Goal: Task Accomplishment & Management: Use online tool/utility

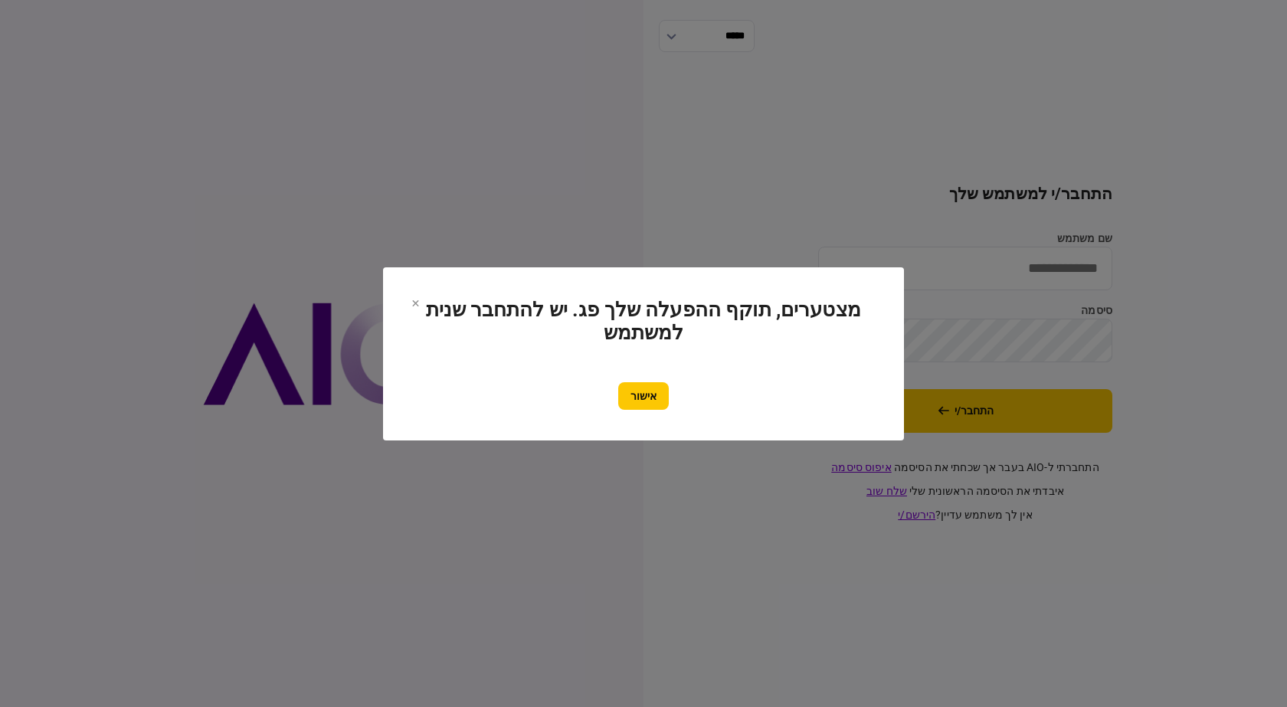
drag, startPoint x: 642, startPoint y: 390, endPoint x: 686, endPoint y: 379, distance: 45.0
click at [641, 391] on button "אישור" at bounding box center [643, 396] width 51 height 28
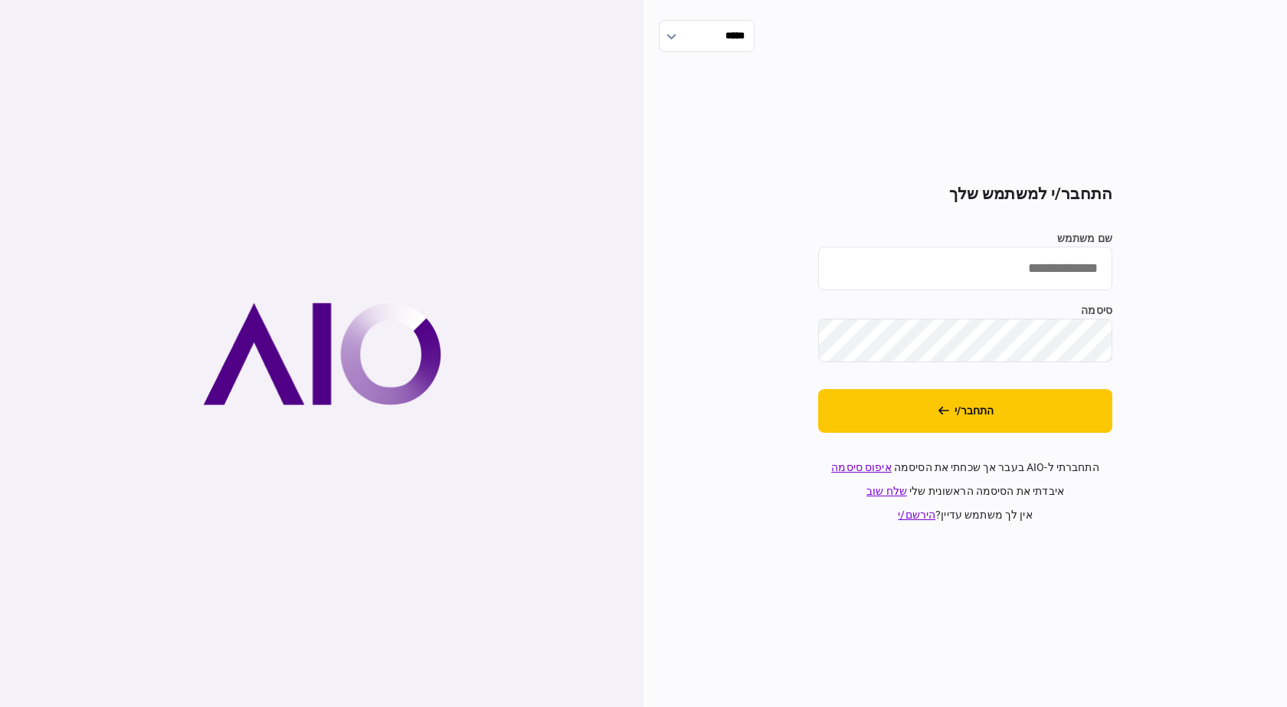
click at [1008, 266] on input "שם משתמש" at bounding box center [965, 269] width 294 height 44
type input "**********"
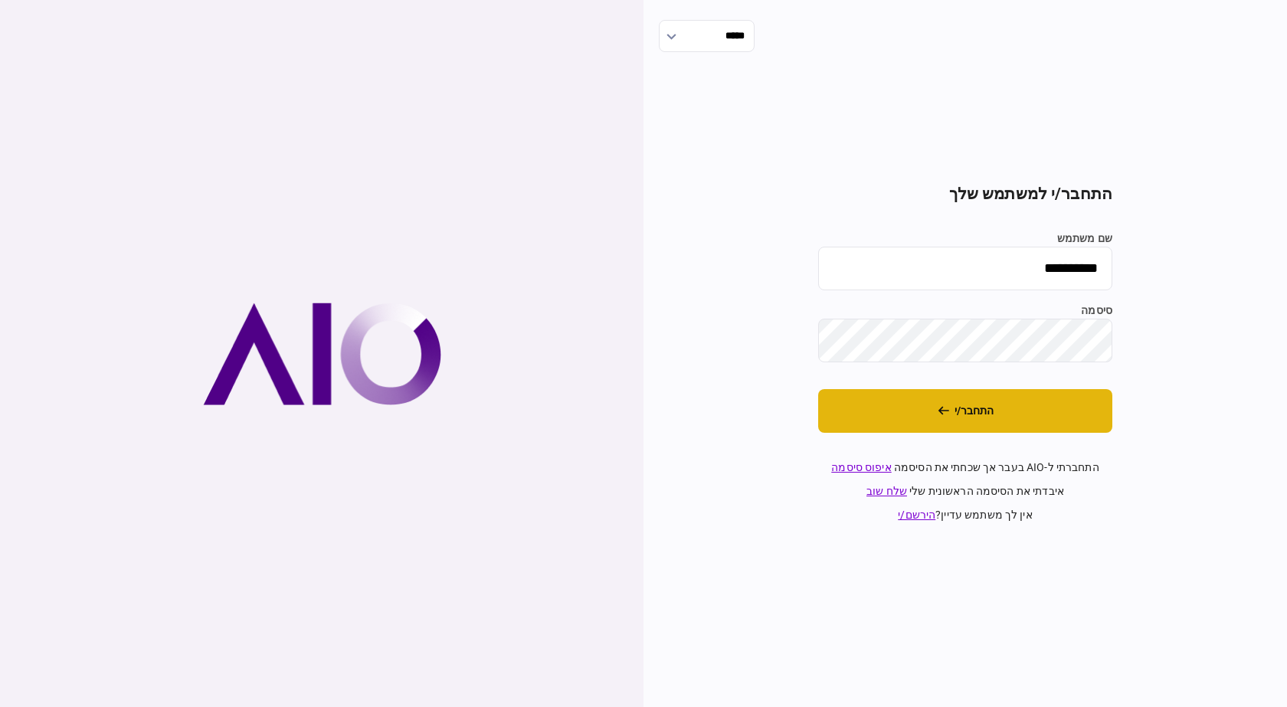
click at [1030, 425] on button "התחבר/י" at bounding box center [965, 411] width 294 height 44
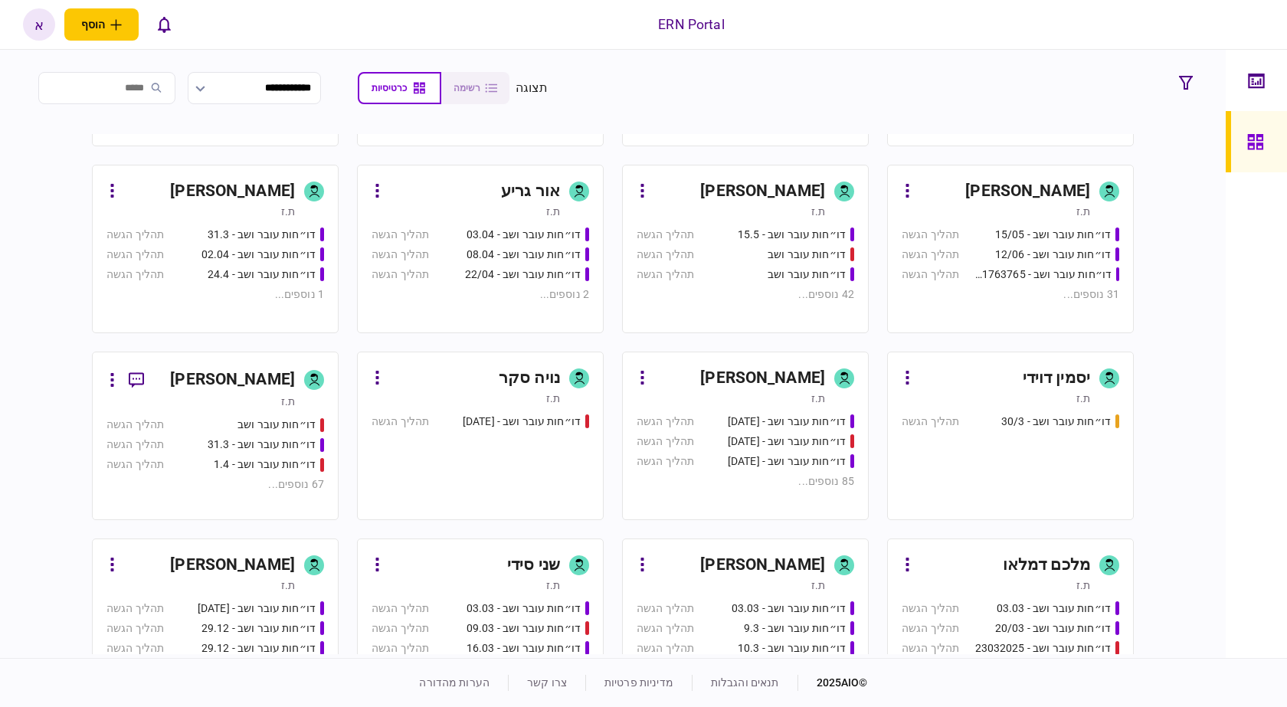
scroll to position [383, 0]
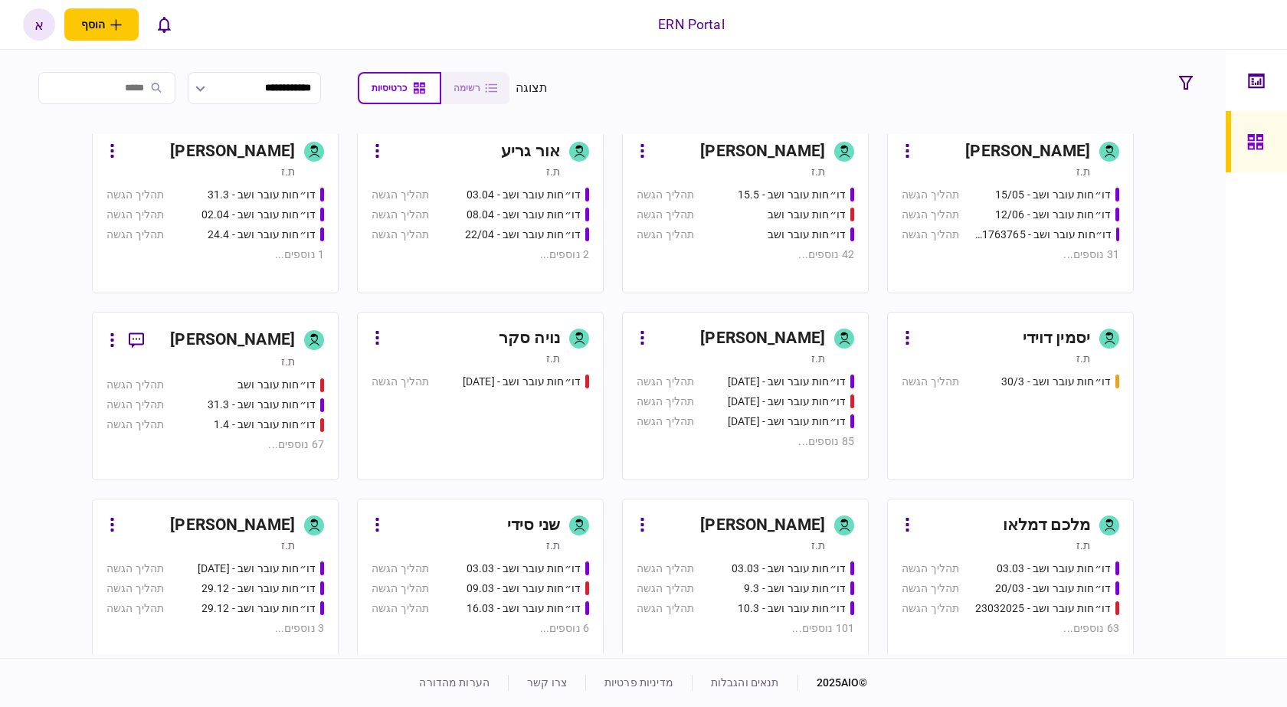
click at [831, 533] on div "איתמר שקד ת.ז" at bounding box center [746, 533] width 218 height 40
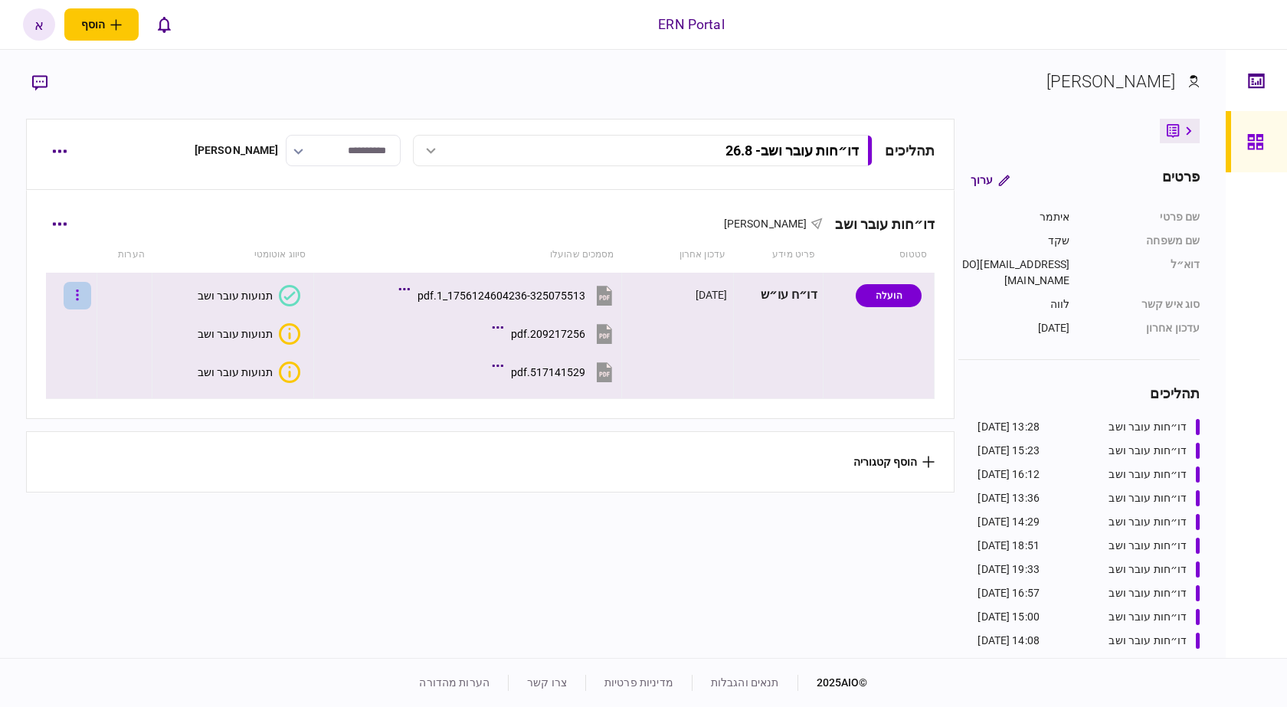
click at [91, 298] on button "button" at bounding box center [78, 296] width 28 height 28
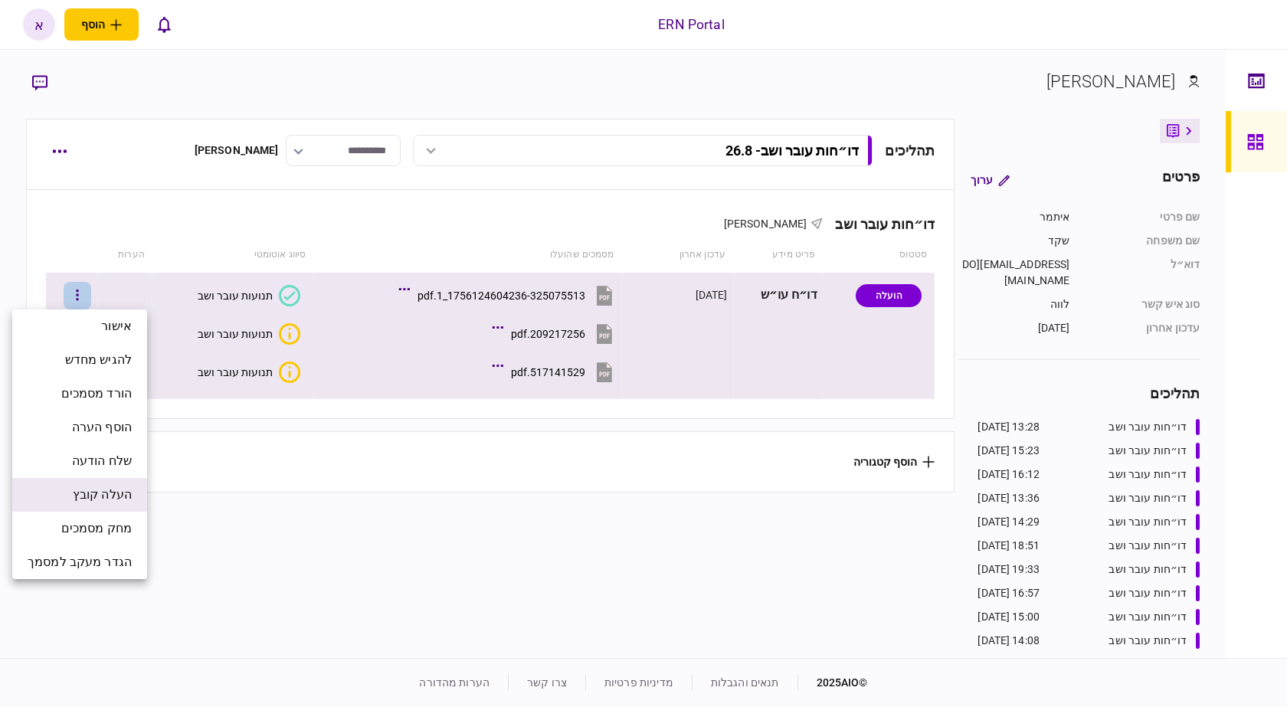
click at [126, 489] on span "העלה קובץ" at bounding box center [102, 495] width 59 height 18
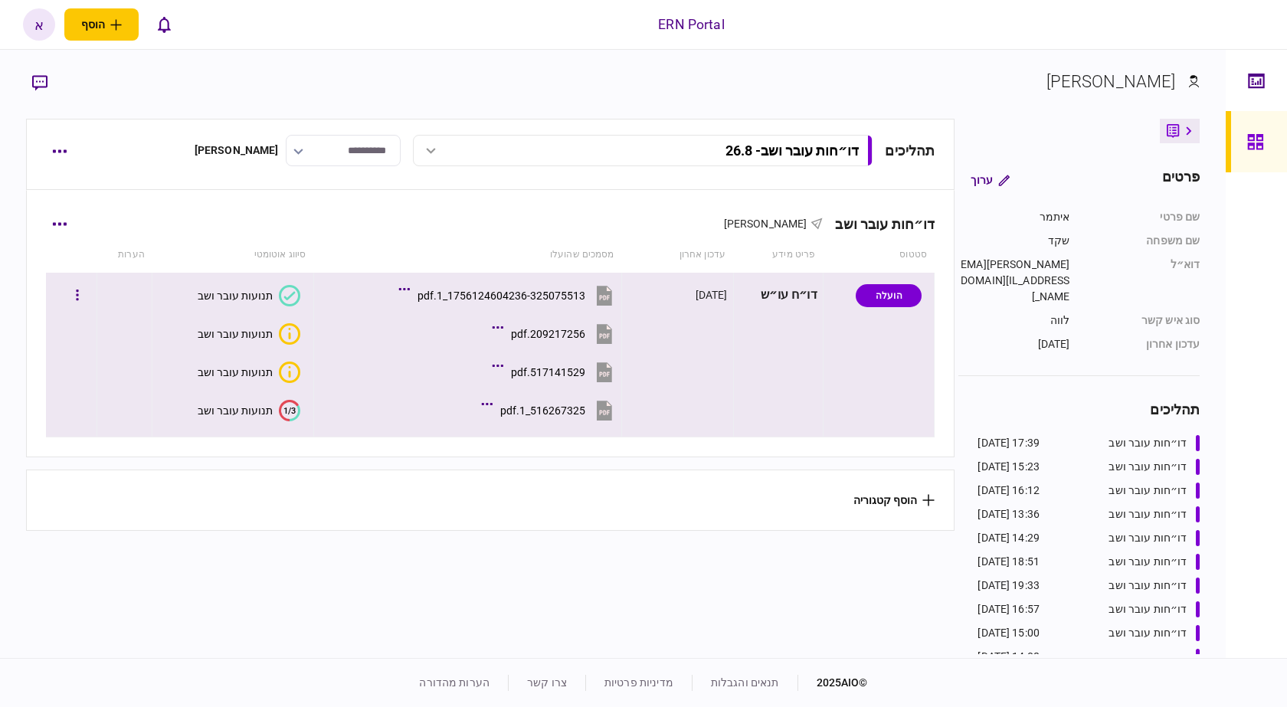
click at [269, 420] on button "1/3 תנועות עובר ושב" at bounding box center [249, 410] width 103 height 21
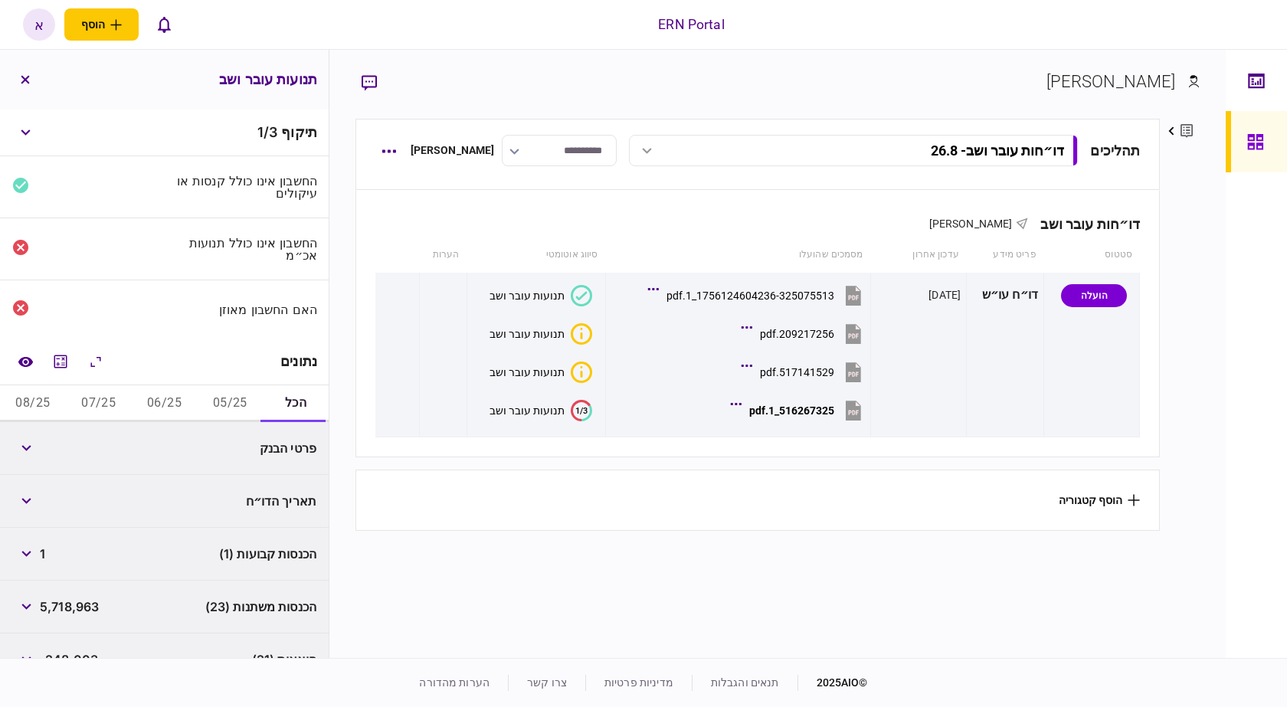
click at [235, 402] on button "05/25" at bounding box center [230, 403] width 66 height 37
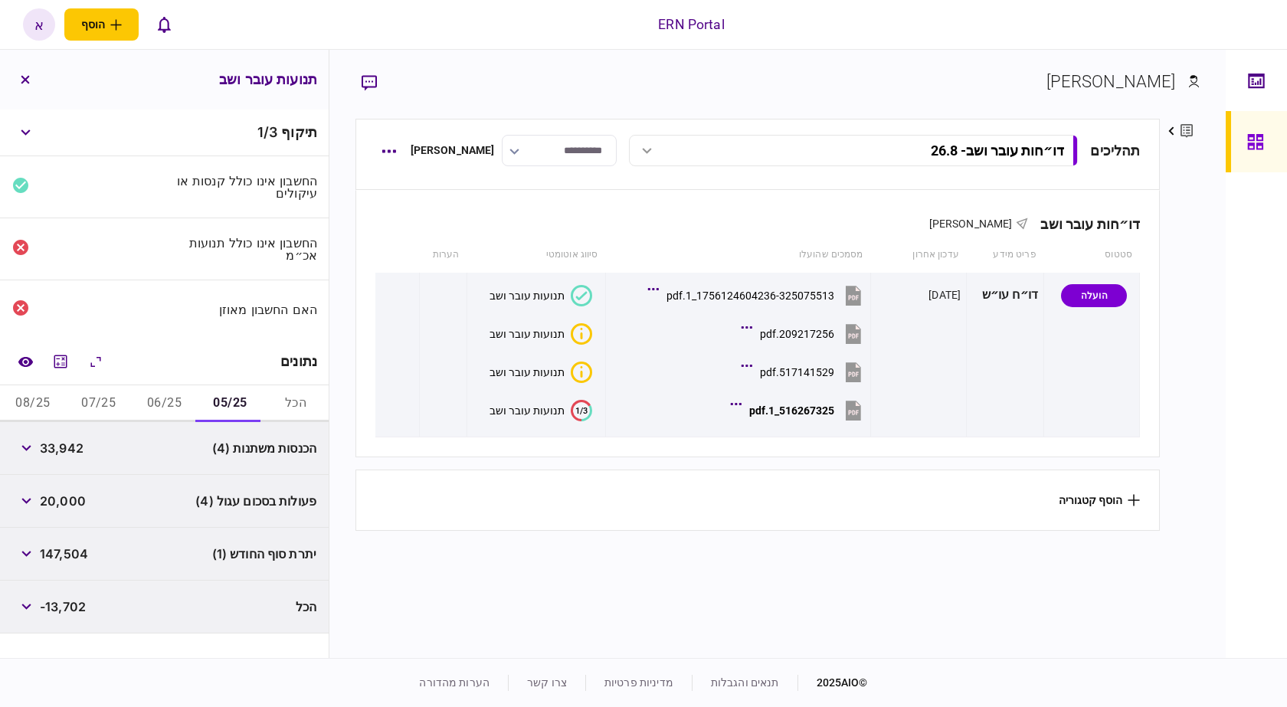
click at [72, 455] on span "33,942" at bounding box center [62, 448] width 44 height 18
copy span "33,942"
click at [34, 508] on button "button" at bounding box center [26, 501] width 28 height 28
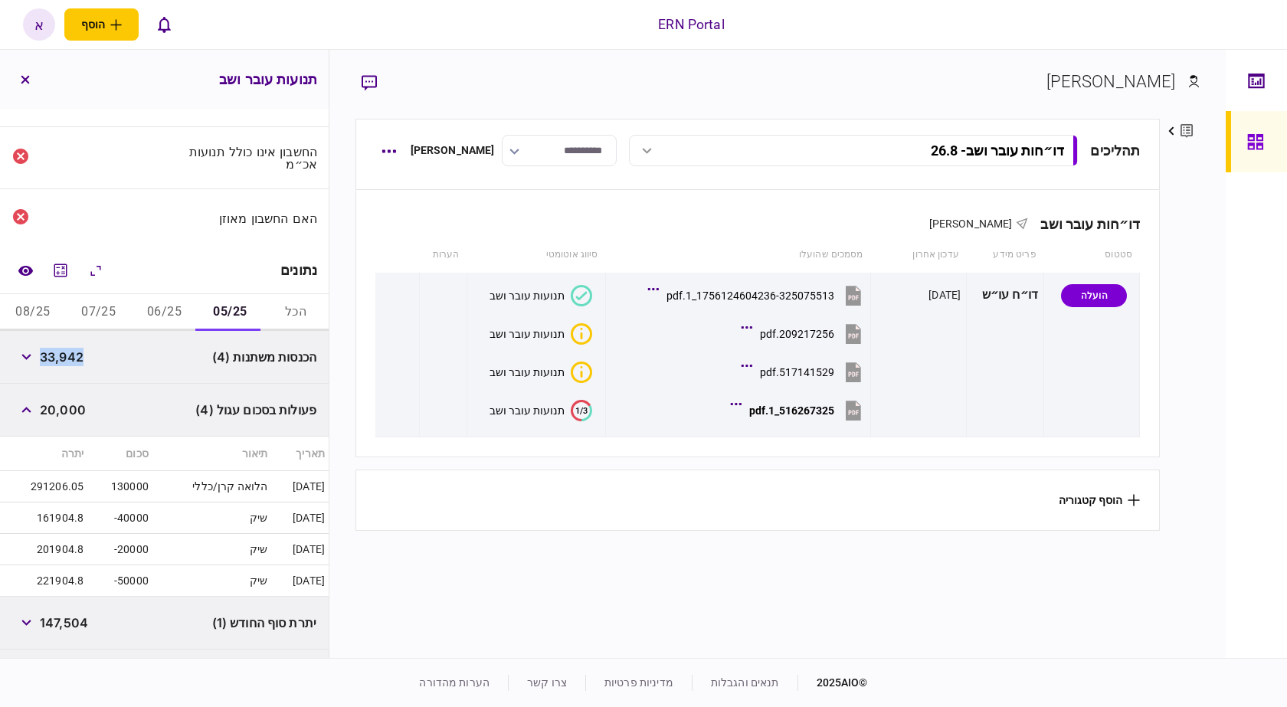
scroll to position [136, 0]
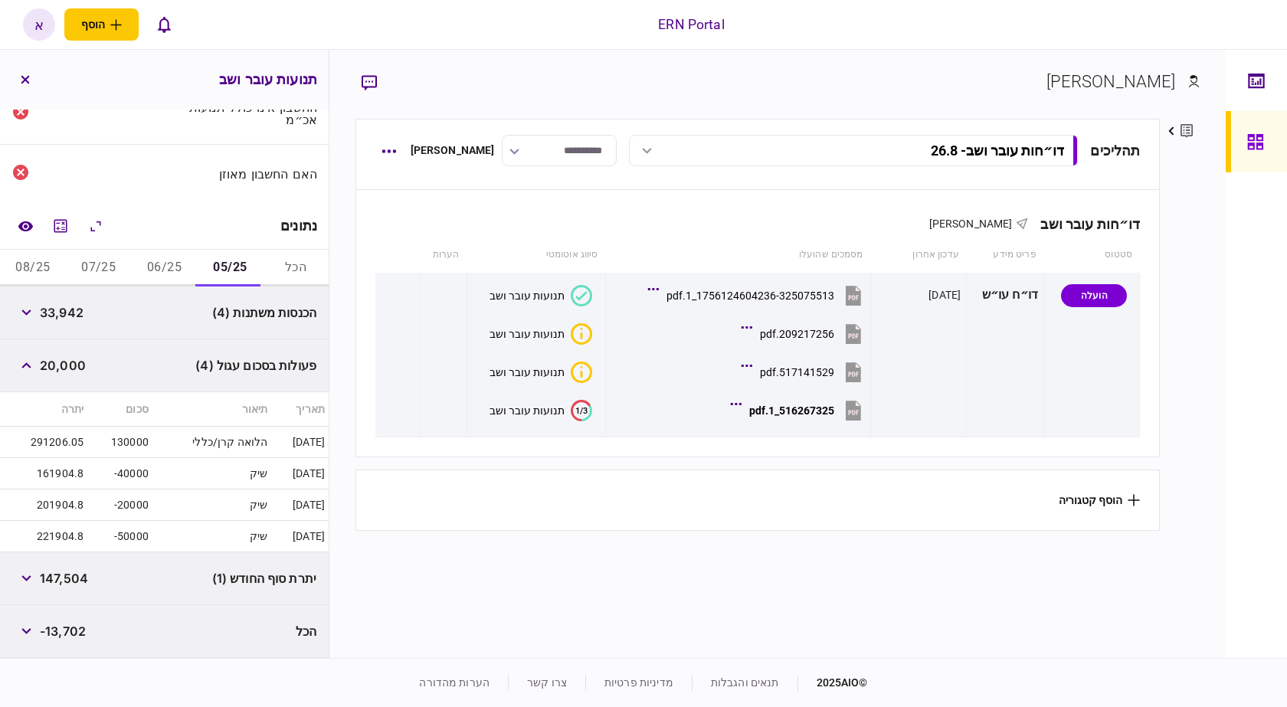
click at [62, 581] on span "147,504" at bounding box center [64, 578] width 48 height 18
copy span "147,504"
click at [182, 270] on button "06/25" at bounding box center [165, 268] width 66 height 37
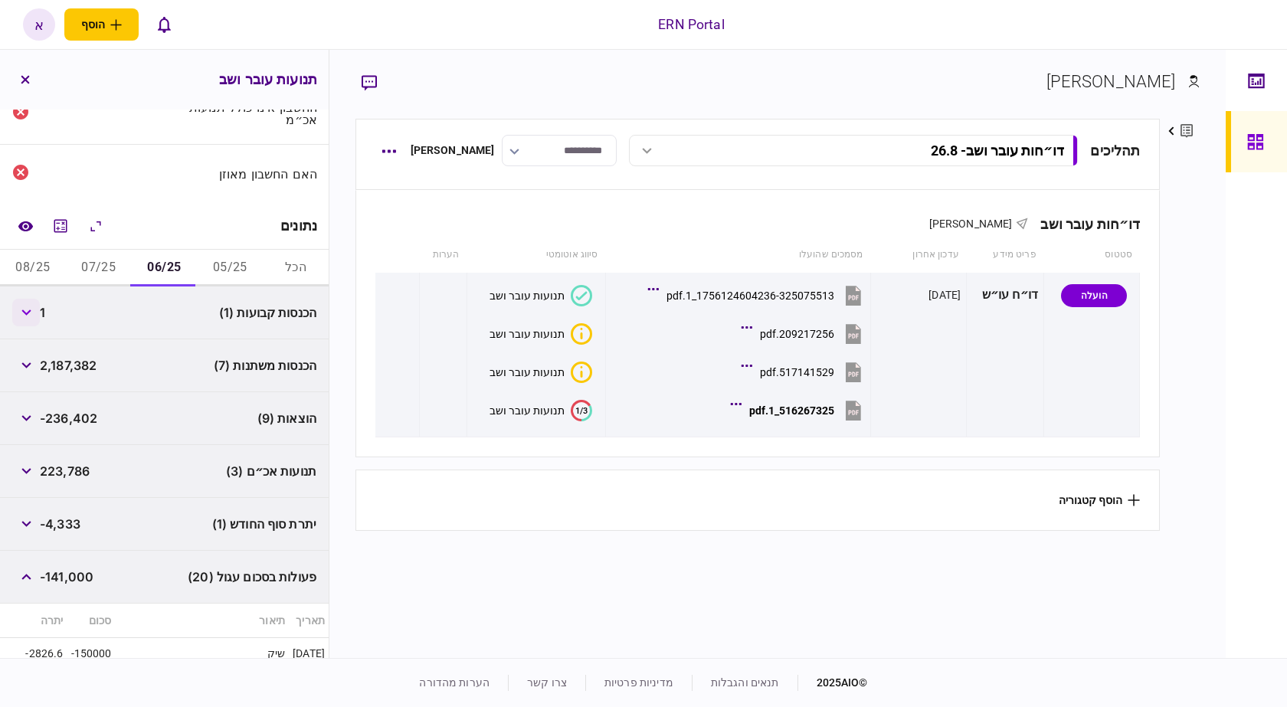
click at [33, 319] on button "button" at bounding box center [26, 313] width 28 height 28
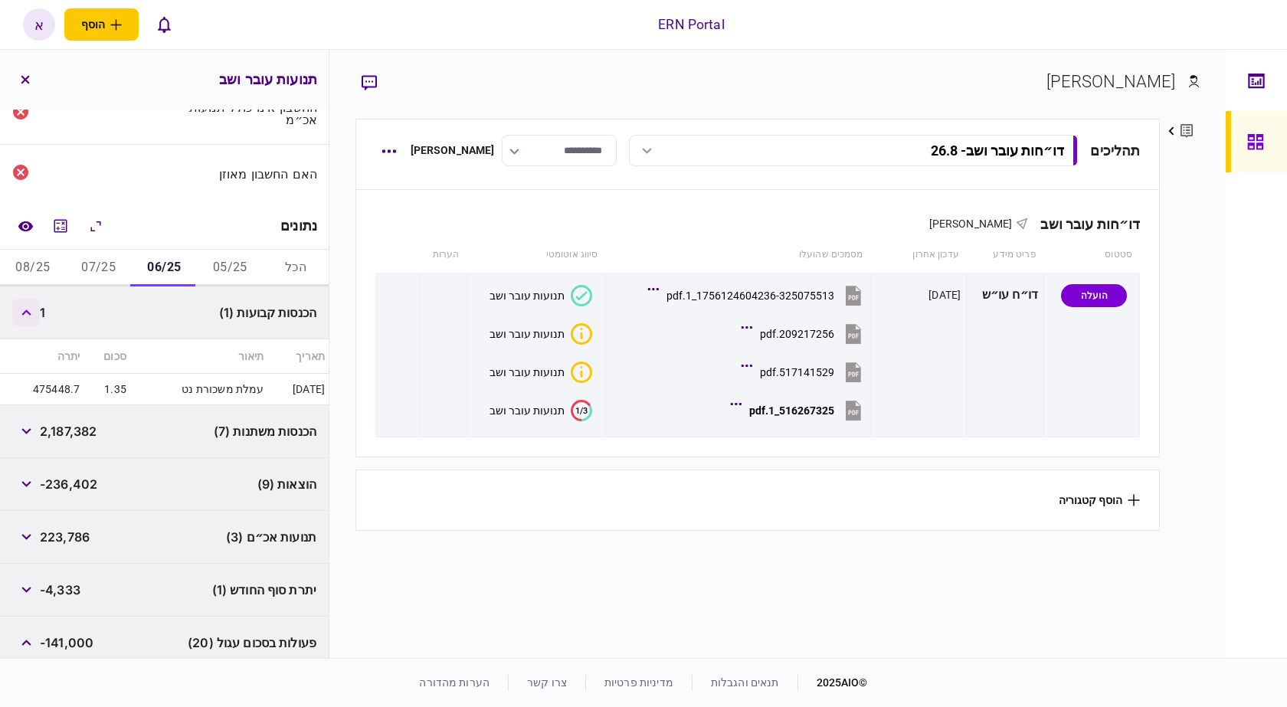
click at [33, 319] on button "button" at bounding box center [26, 313] width 28 height 28
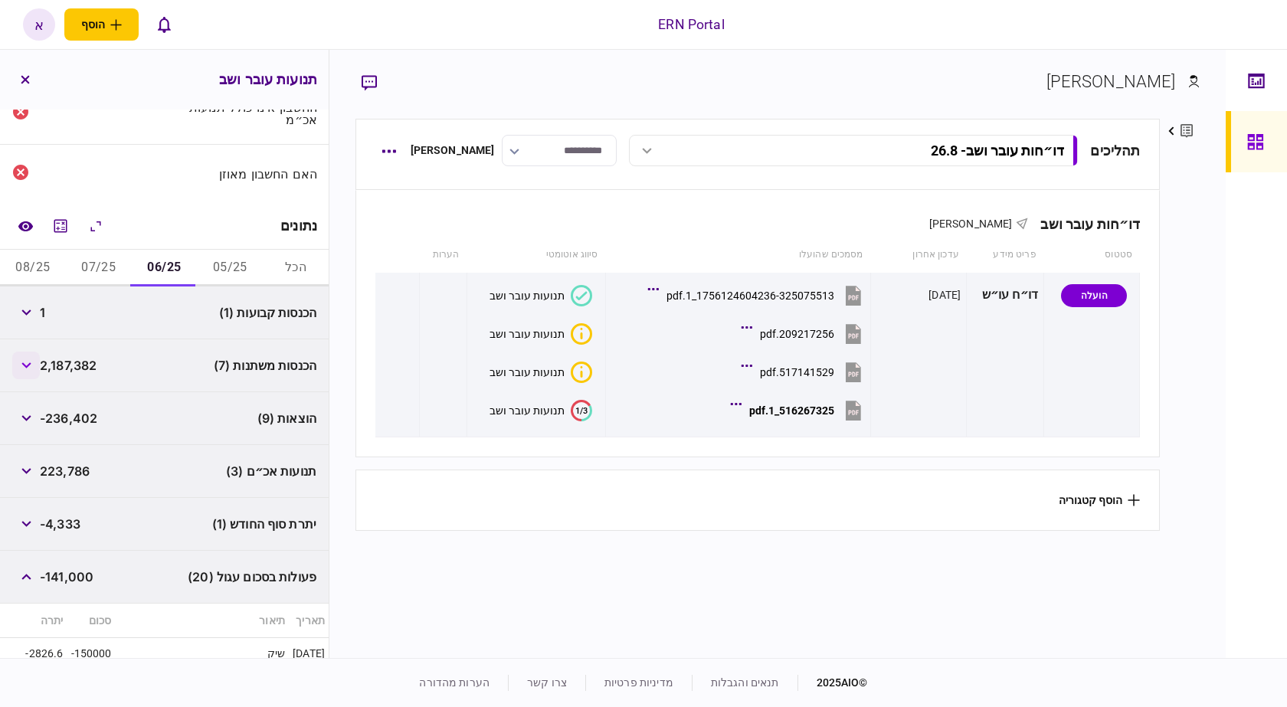
click at [29, 360] on button "button" at bounding box center [26, 366] width 28 height 28
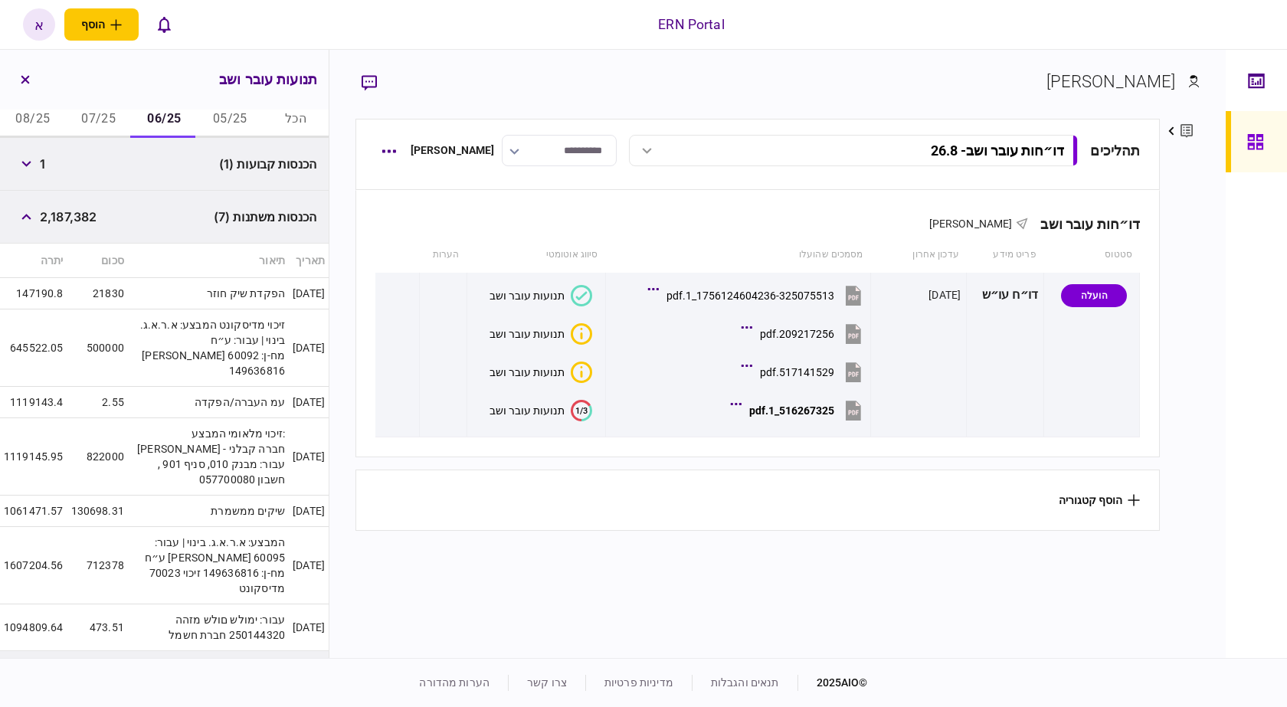
scroll to position [289, 0]
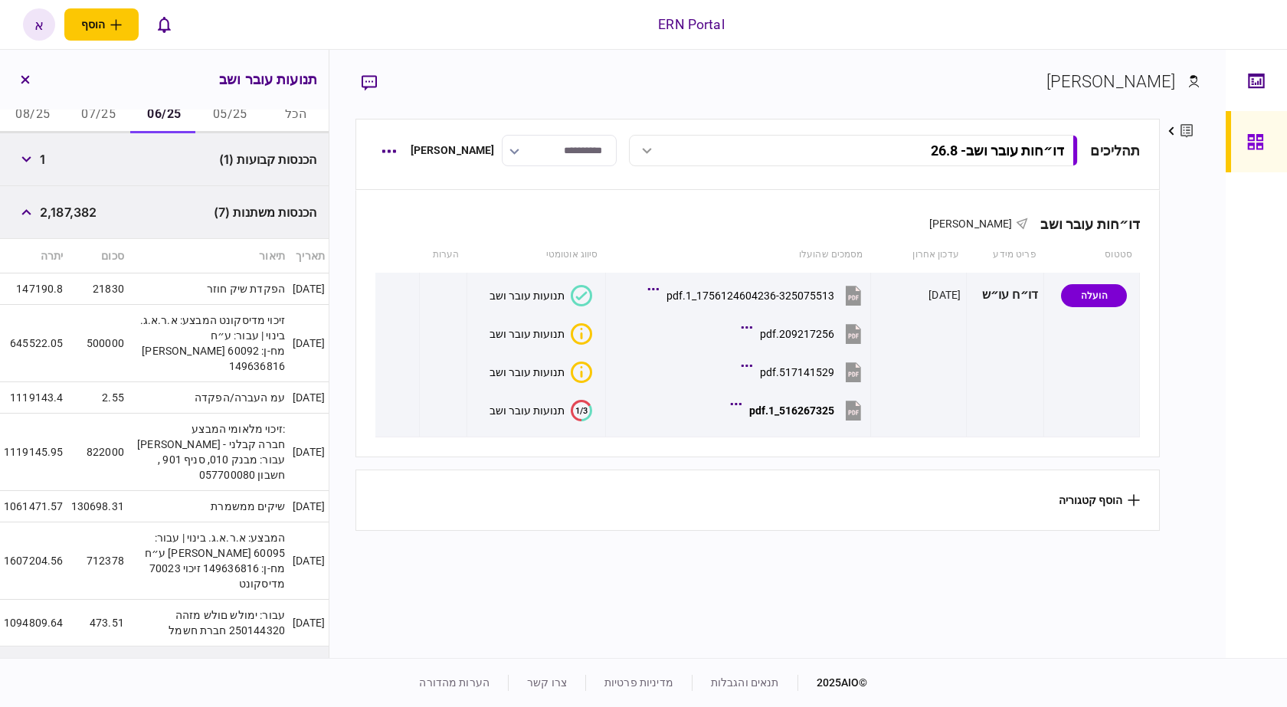
click at [73, 215] on span "2,187,382" at bounding box center [68, 212] width 57 height 18
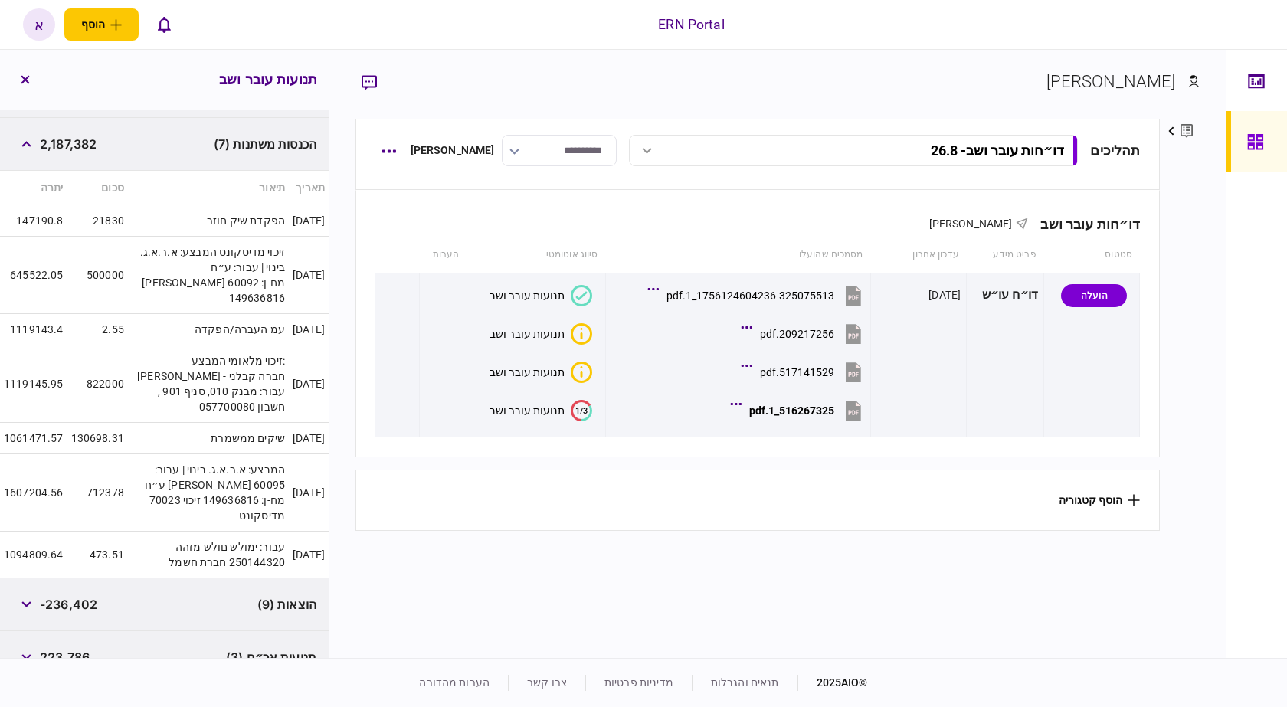
scroll to position [366, 0]
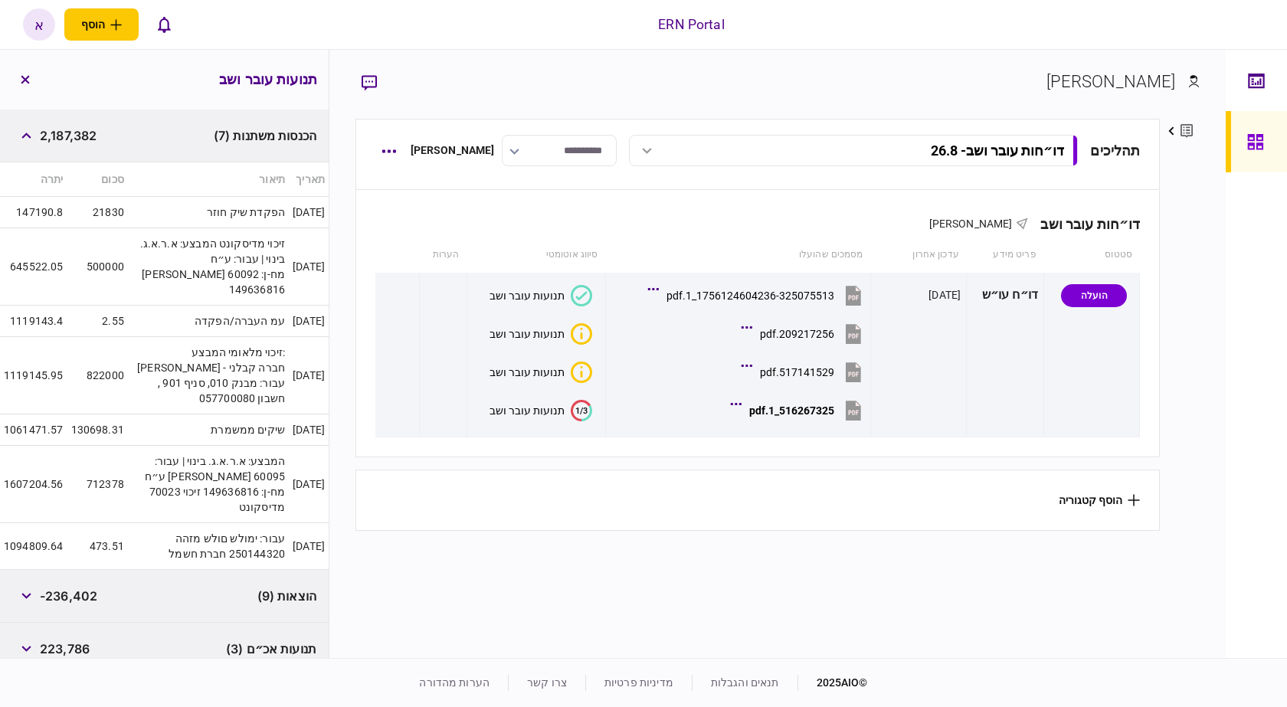
click at [76, 134] on span "2,187,382" at bounding box center [68, 135] width 57 height 18
copy span "2,187,382"
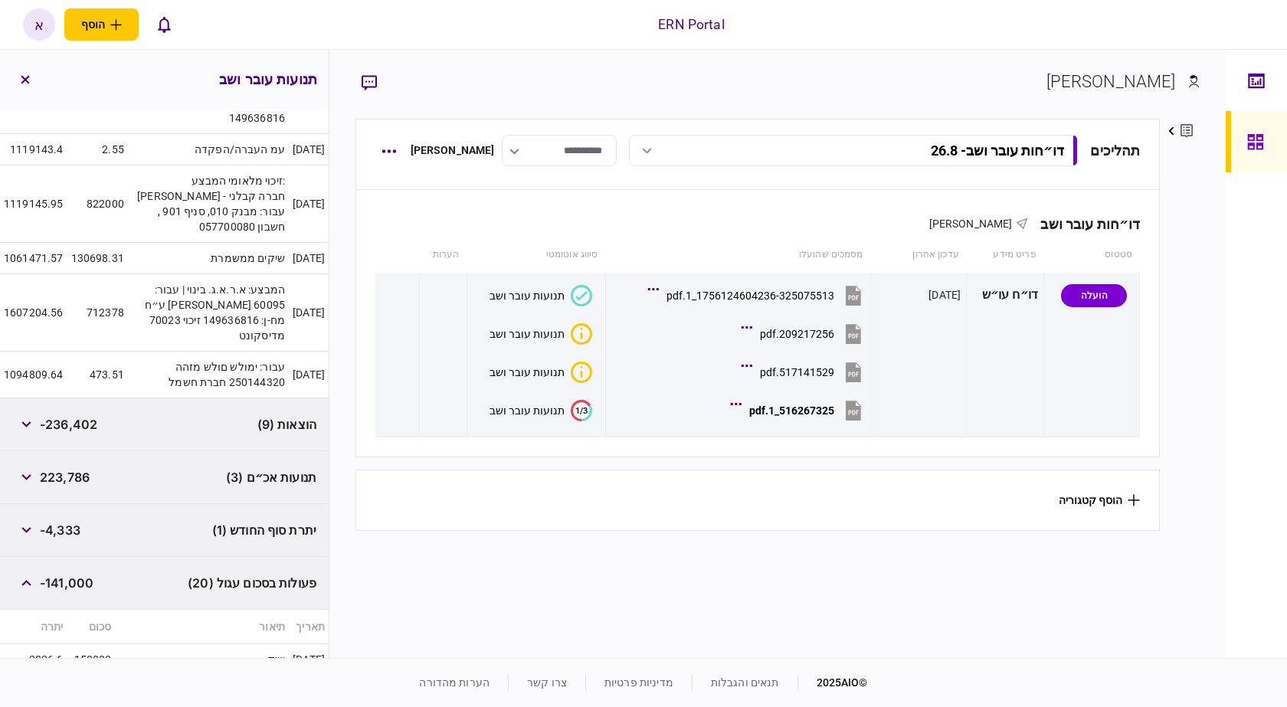
scroll to position [595, 0]
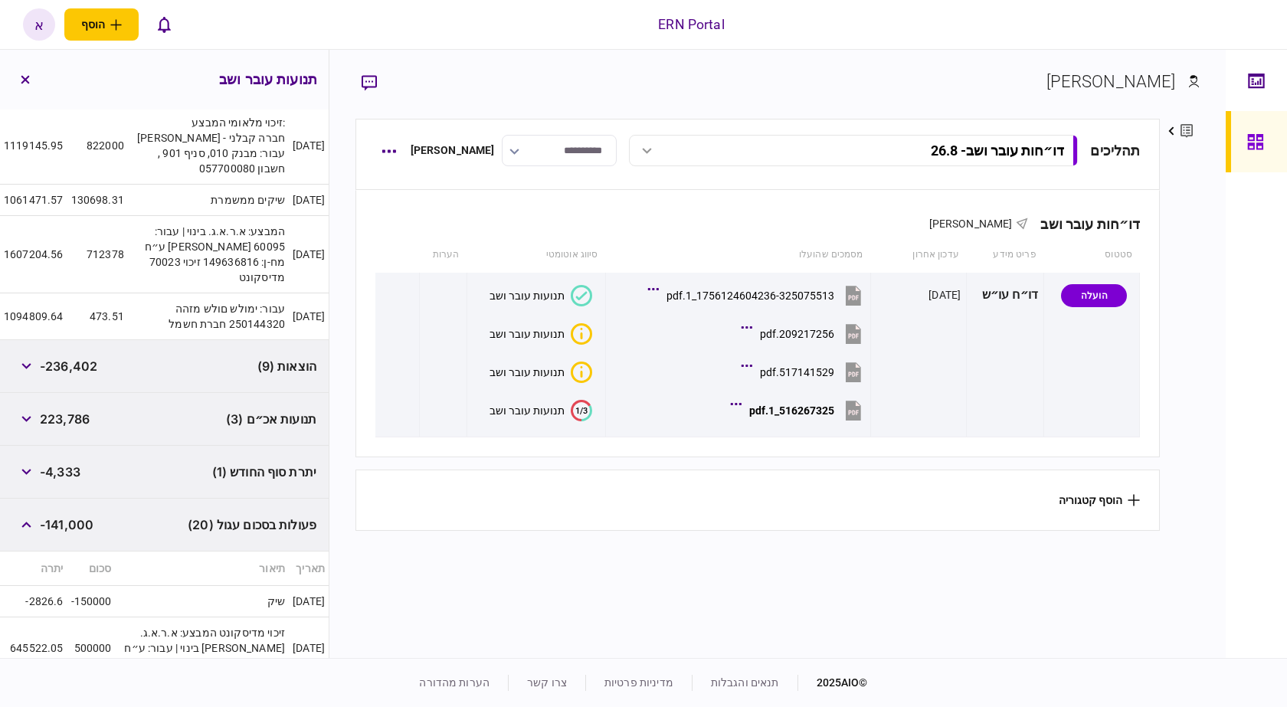
click at [76, 357] on span "-236,402" at bounding box center [68, 366] width 57 height 18
copy span "236,402"
click at [76, 357] on span "-236,402" at bounding box center [68, 366] width 57 height 18
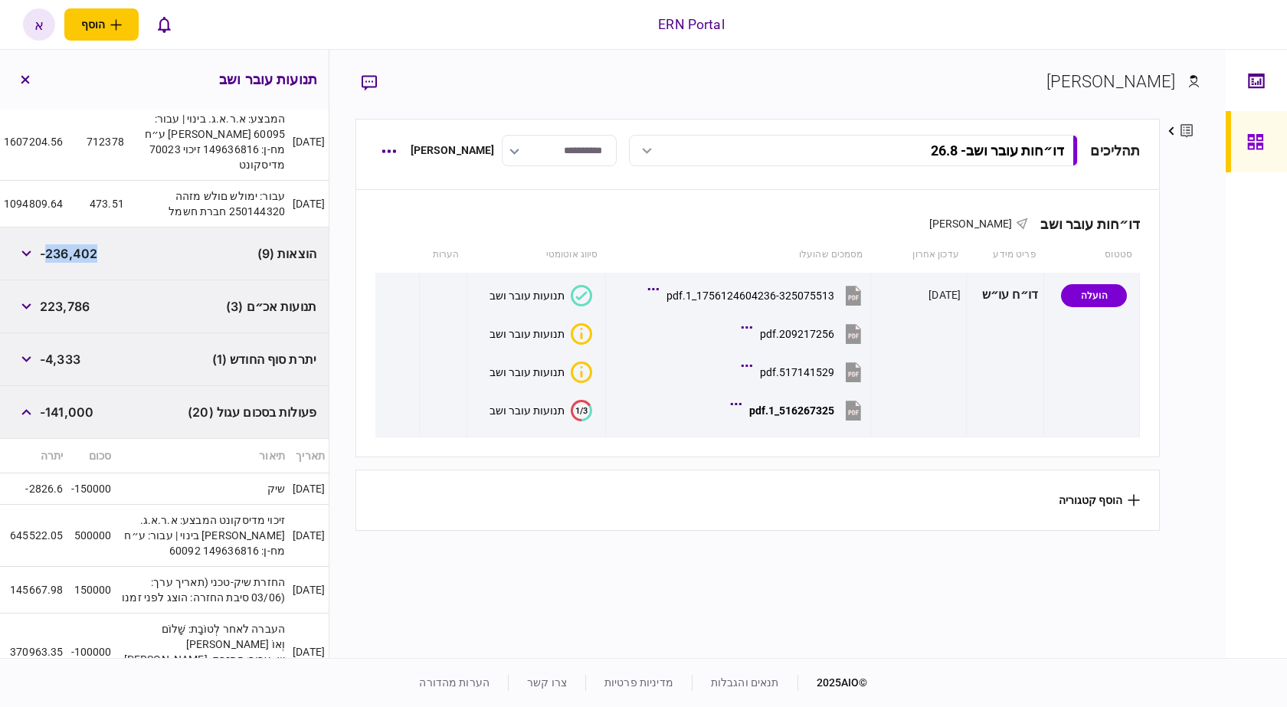
scroll to position [519, 0]
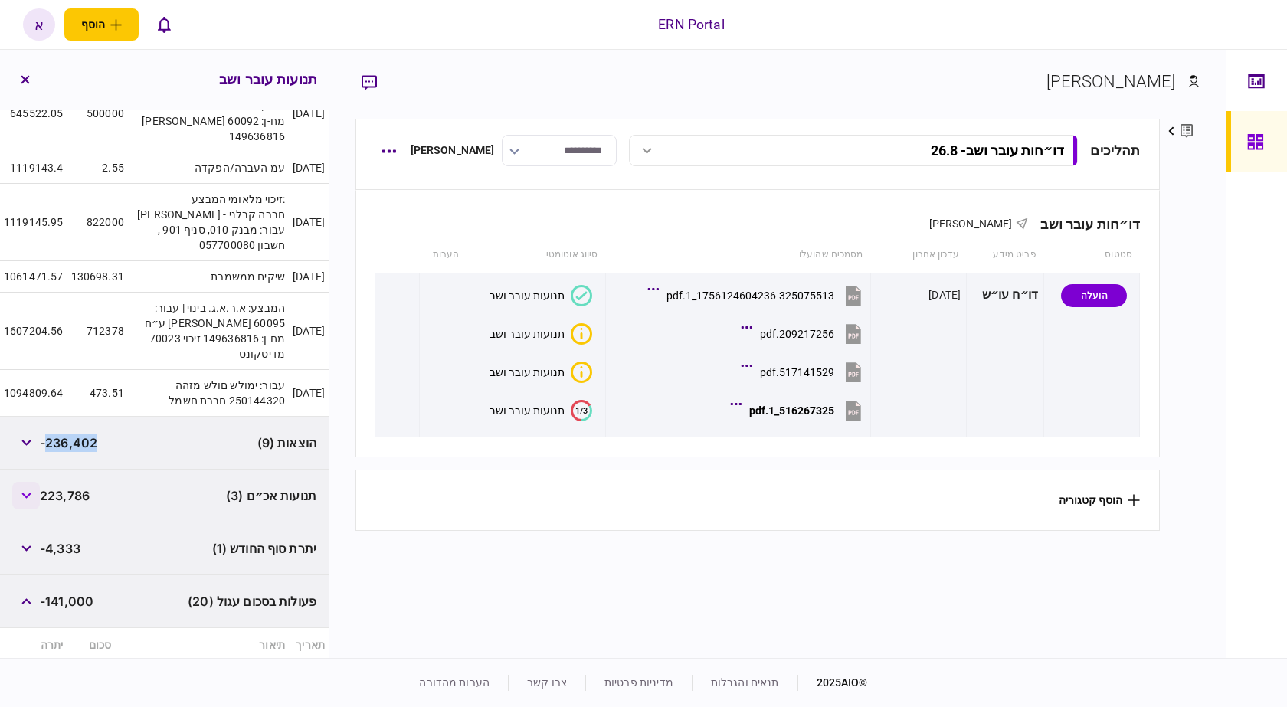
click at [36, 482] on button "button" at bounding box center [26, 496] width 28 height 28
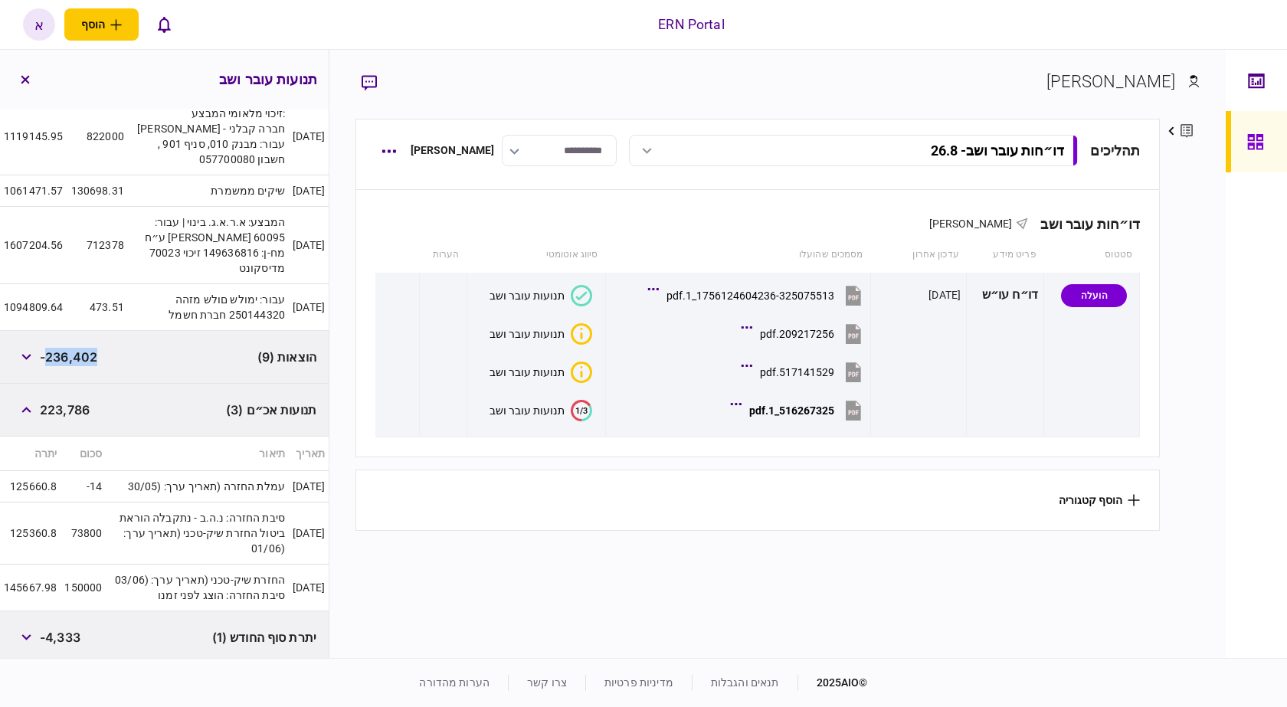
scroll to position [595, 0]
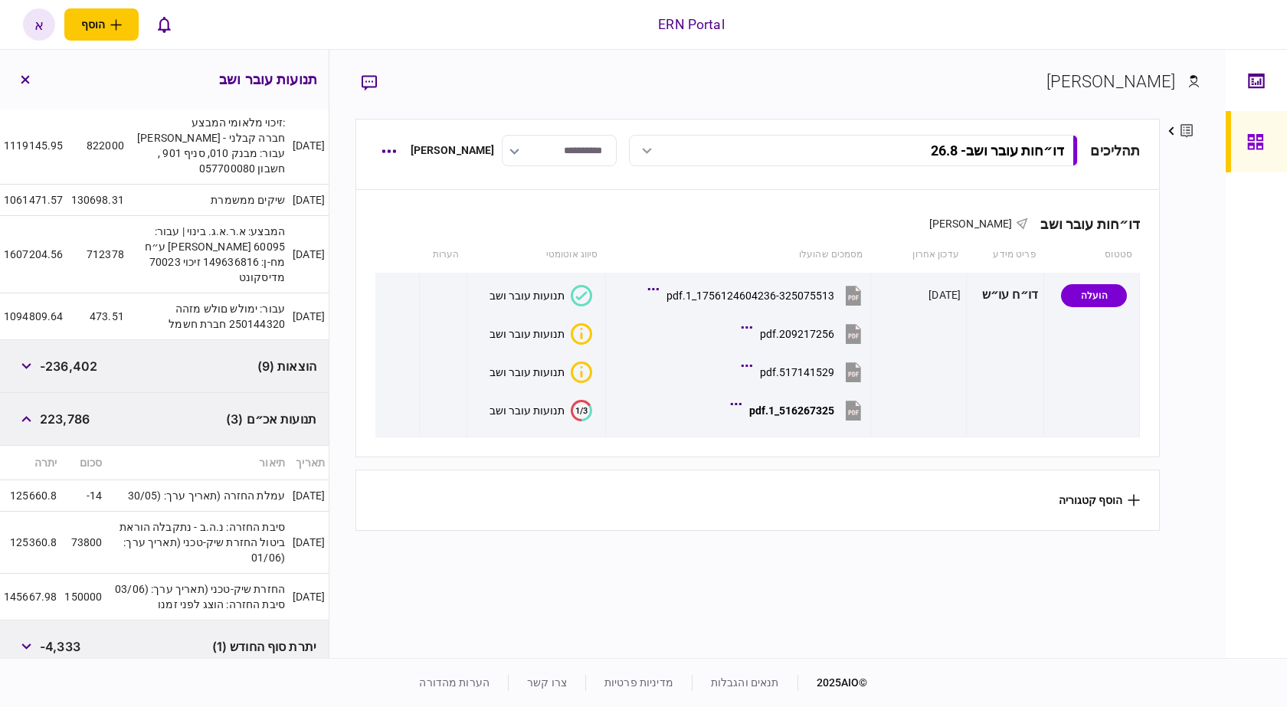
click at [265, 481] on td "עמלת החזרה (תאריך ערך: (30/05" at bounding box center [197, 496] width 183 height 31
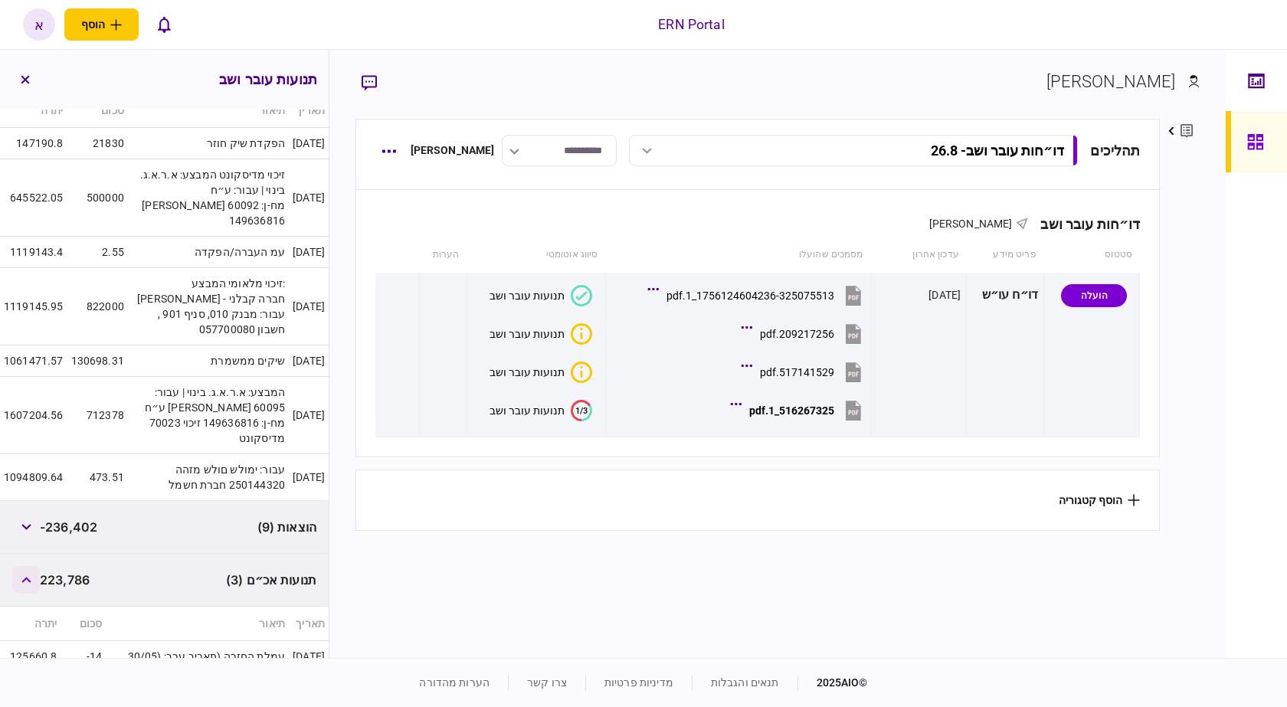
scroll to position [442, 0]
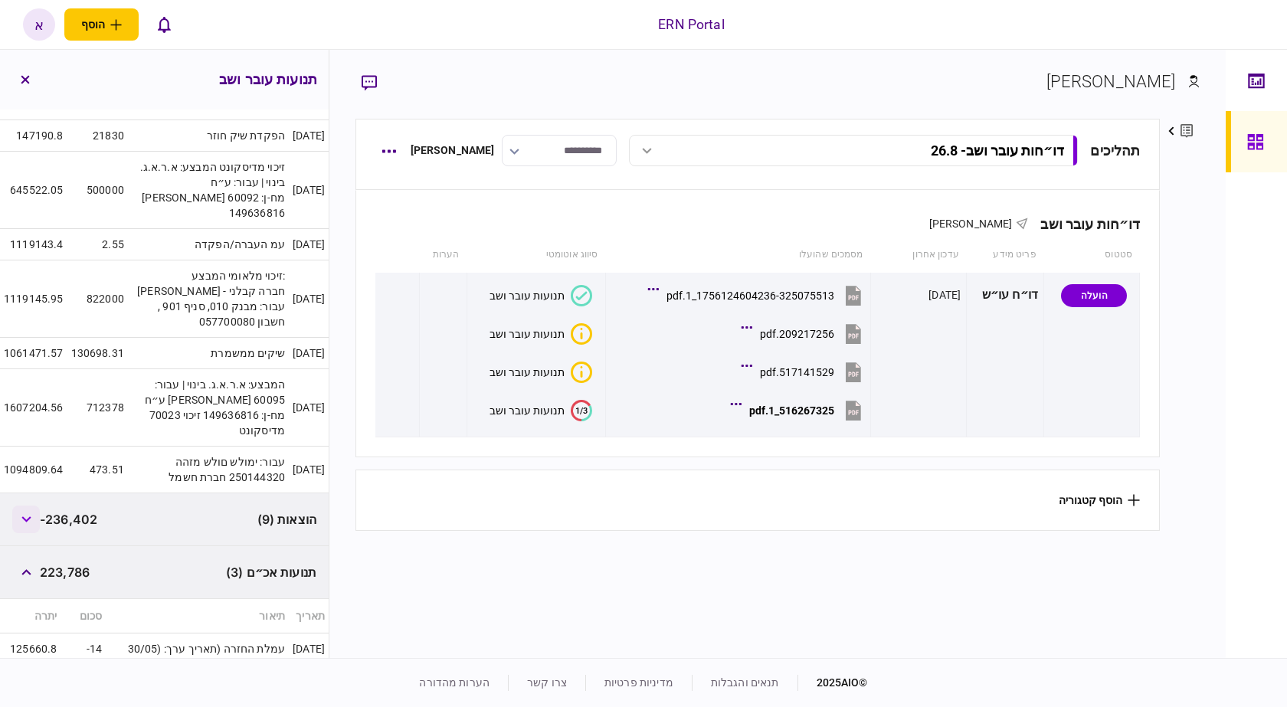
click at [29, 506] on button "button" at bounding box center [26, 520] width 28 height 28
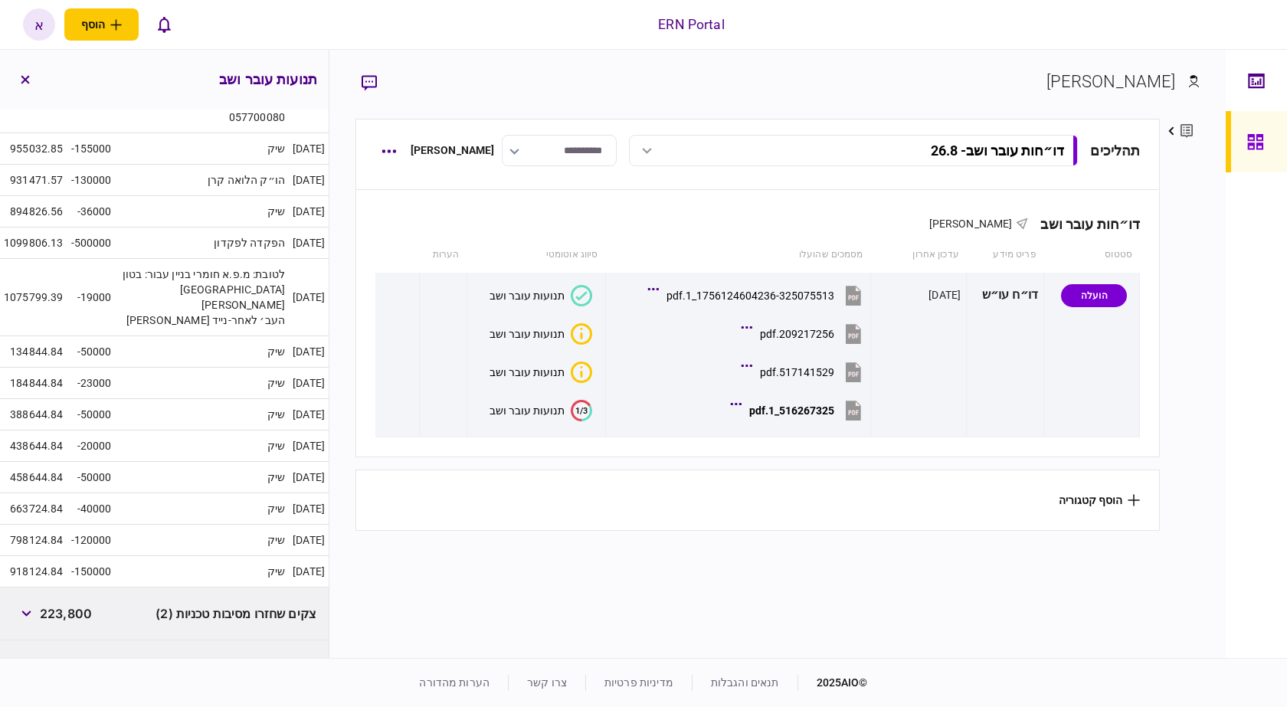
scroll to position [1994, 0]
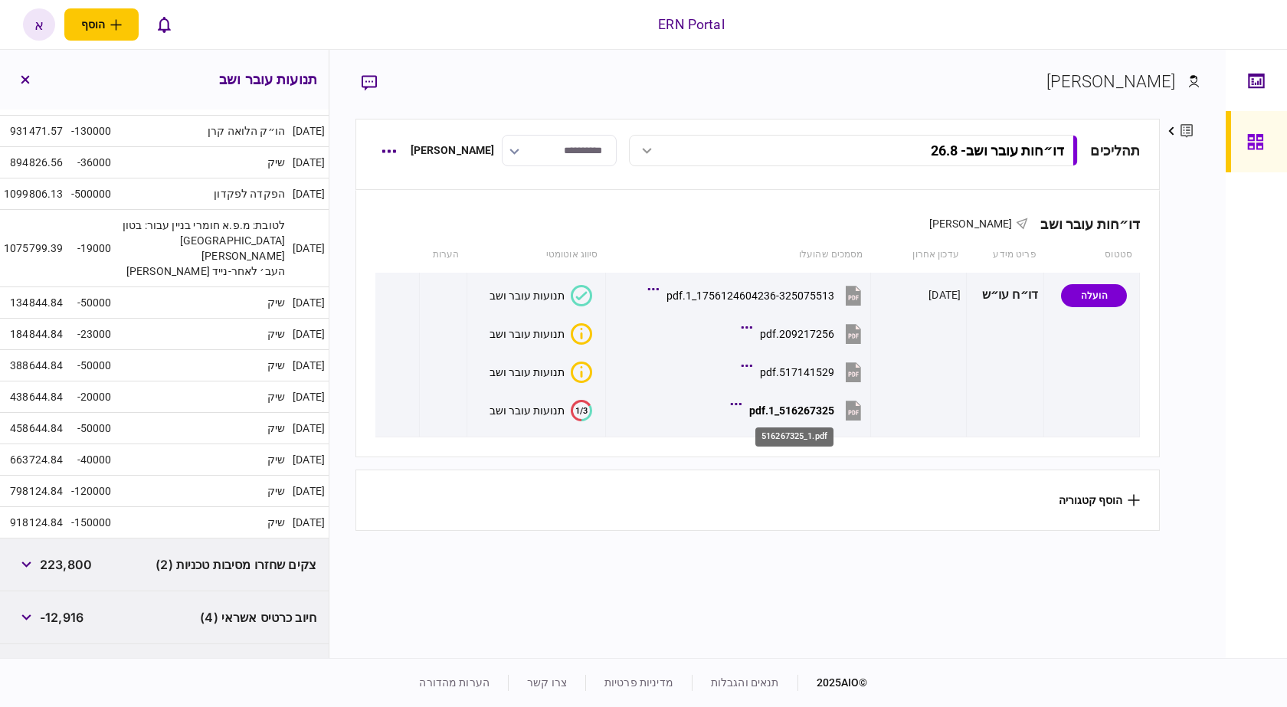
click at [777, 419] on div "516267325_1.pdf" at bounding box center [794, 432] width 81 height 31
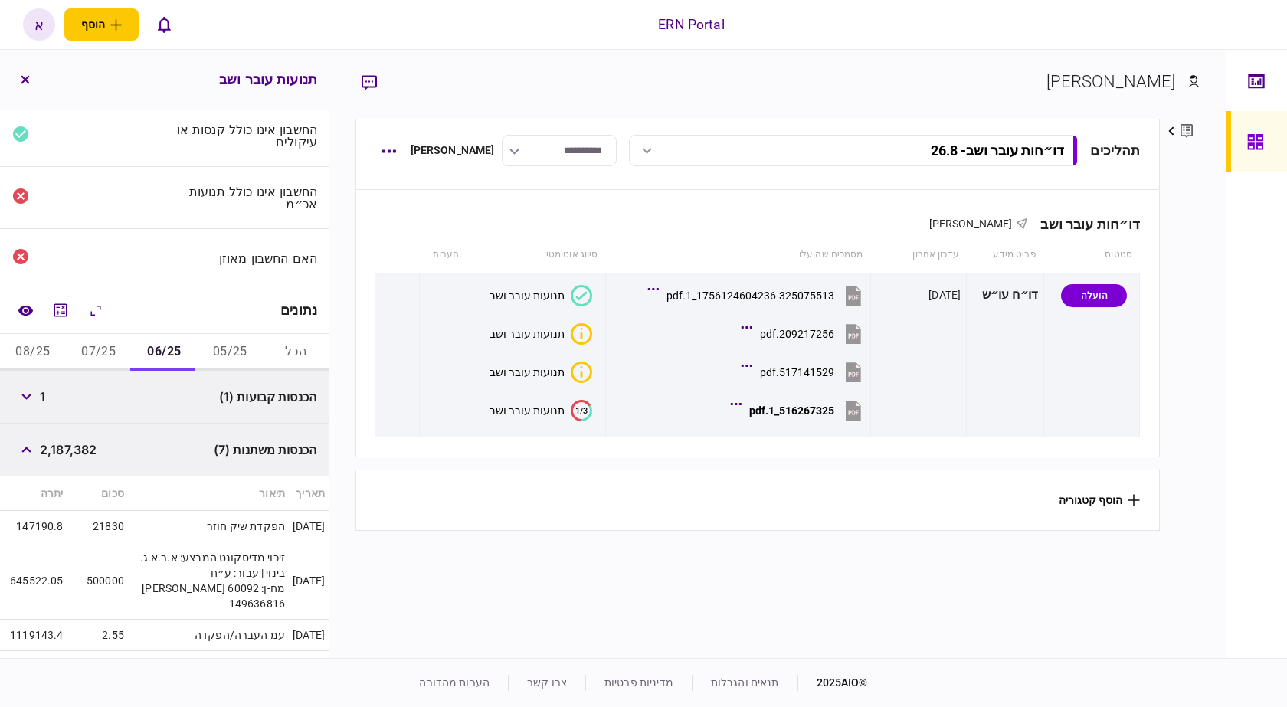
scroll to position [0, 0]
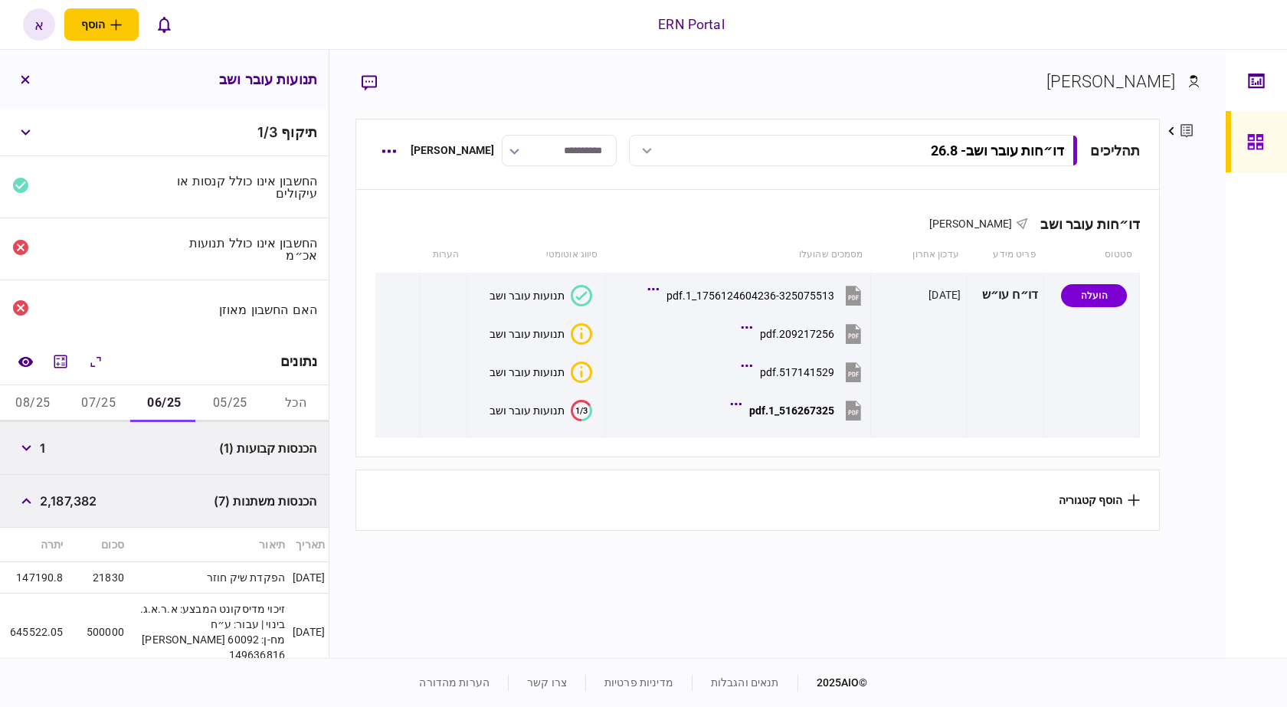
click at [106, 395] on button "07/25" at bounding box center [99, 403] width 66 height 37
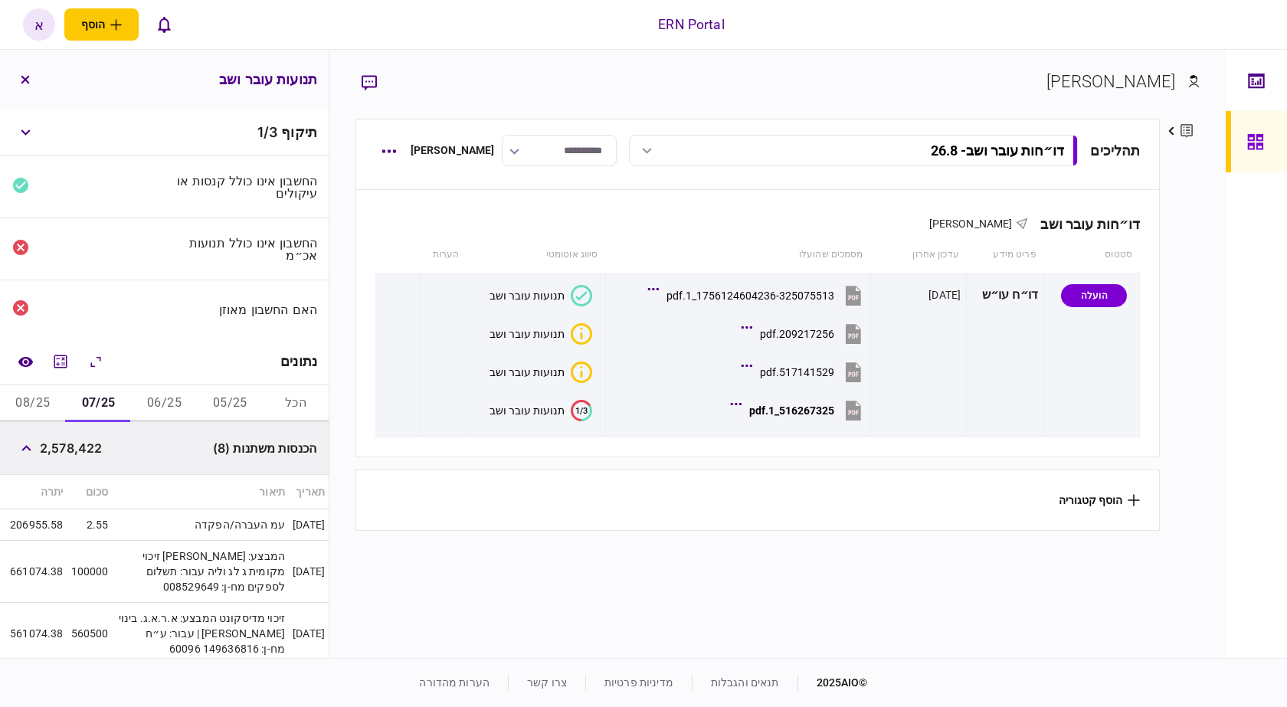
click at [90, 449] on span "2,578,422" at bounding box center [71, 448] width 62 height 18
copy span "2,578,422"
click at [90, 449] on span "2,578,422" at bounding box center [71, 448] width 62 height 18
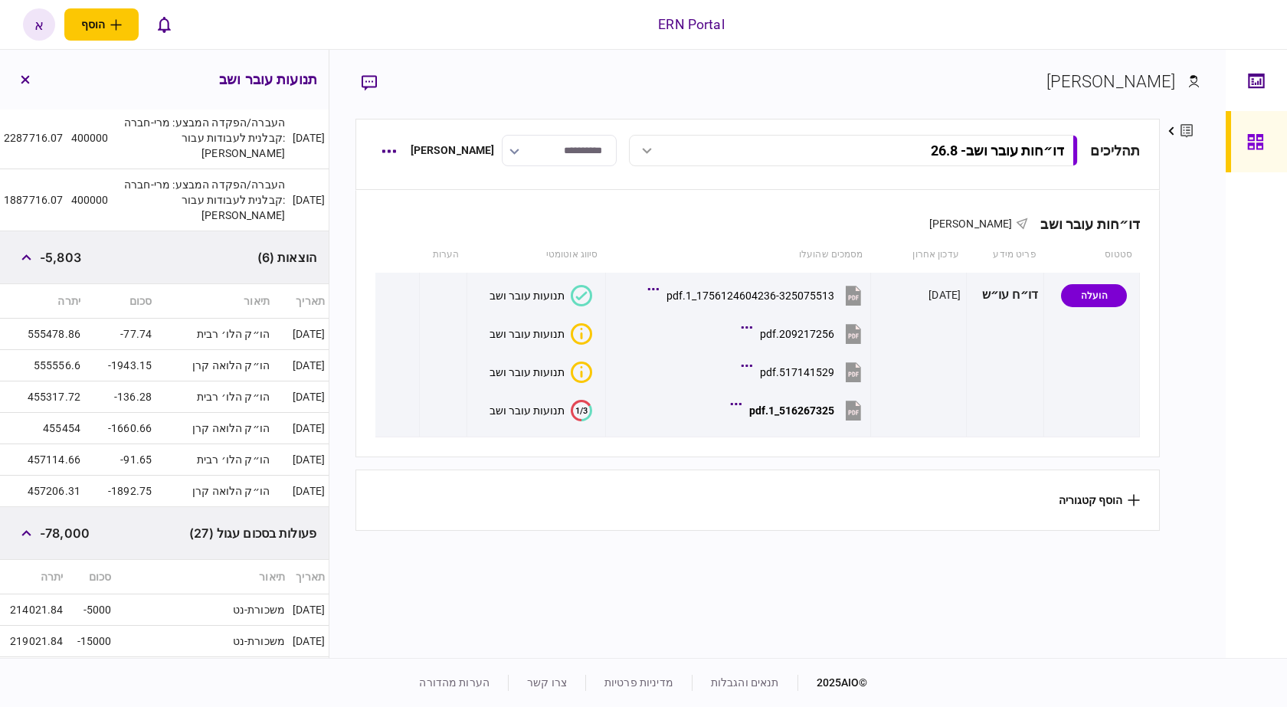
scroll to position [766, 0]
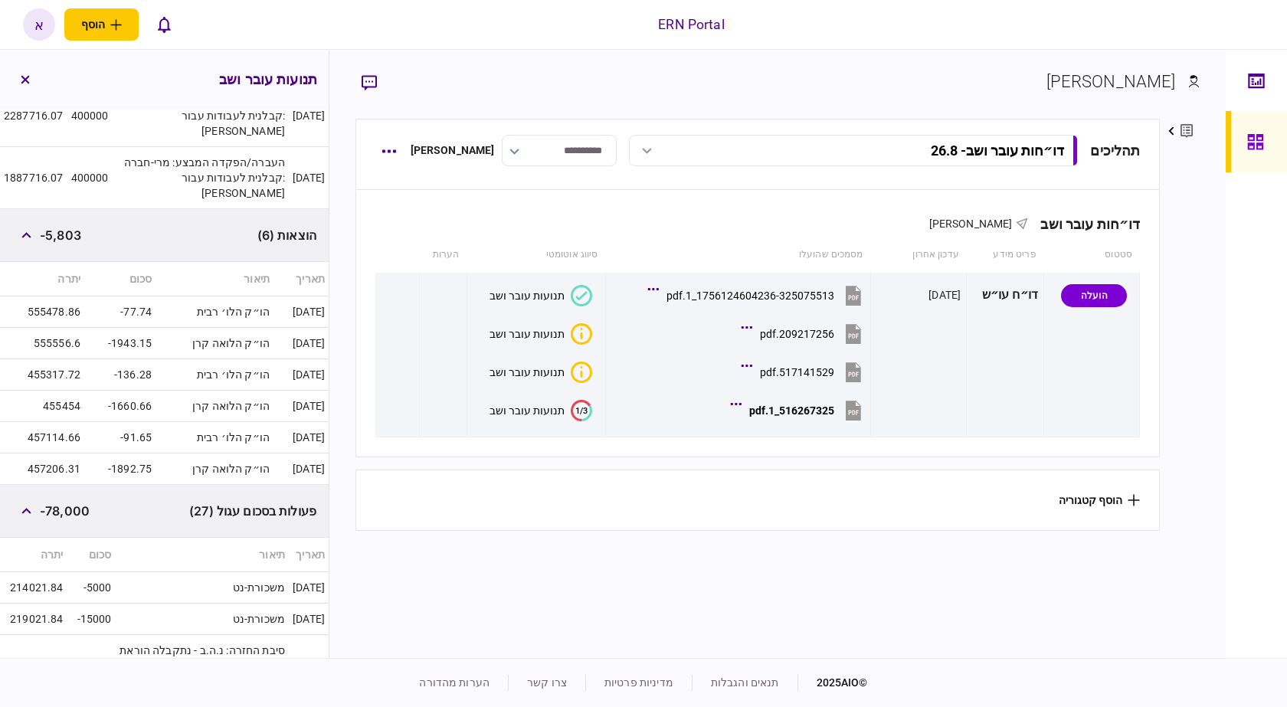
click at [77, 237] on span "-5,803" at bounding box center [60, 235] width 41 height 18
copy span "5,803"
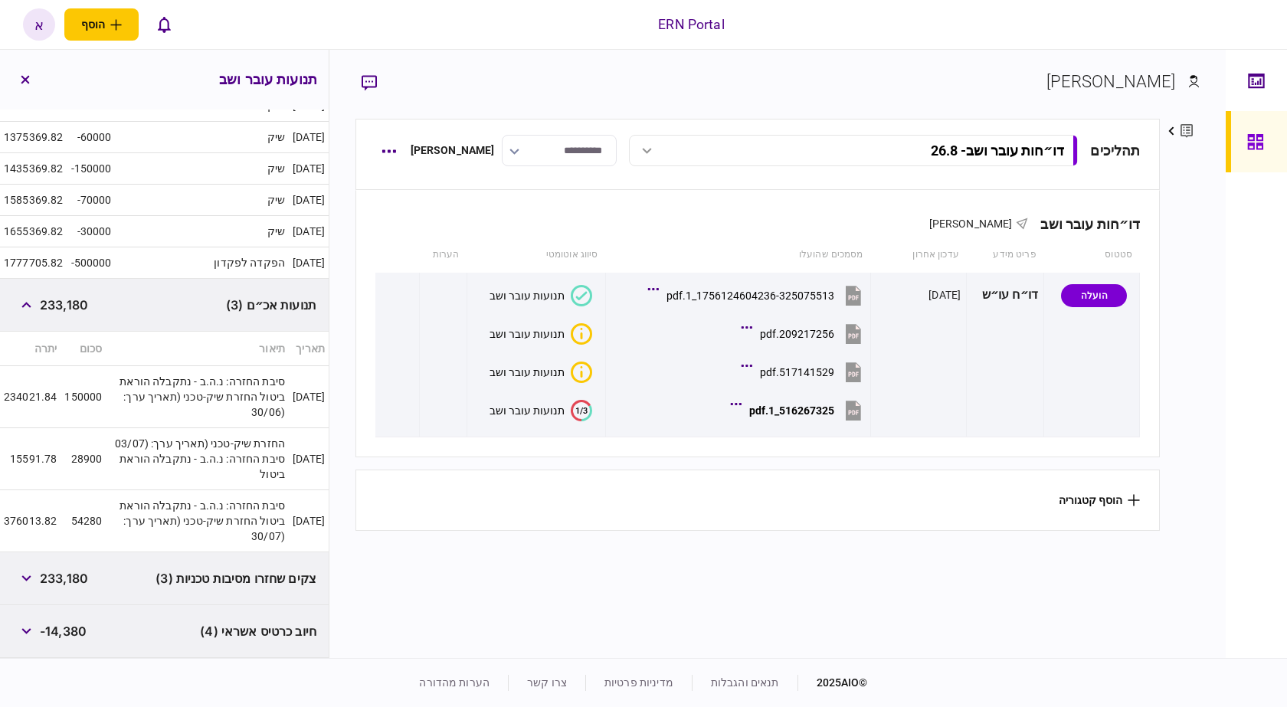
scroll to position [2161, 0]
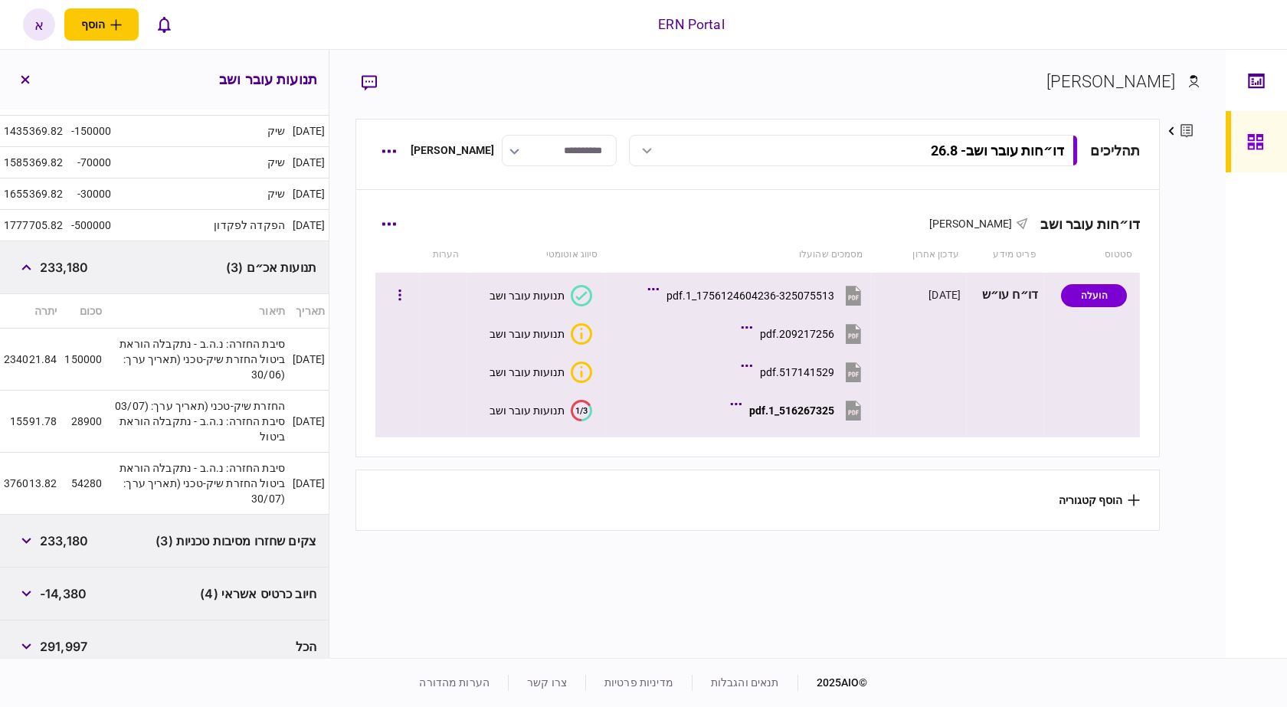
click at [838, 421] on button "516267325_1.pdf" at bounding box center [799, 410] width 131 height 34
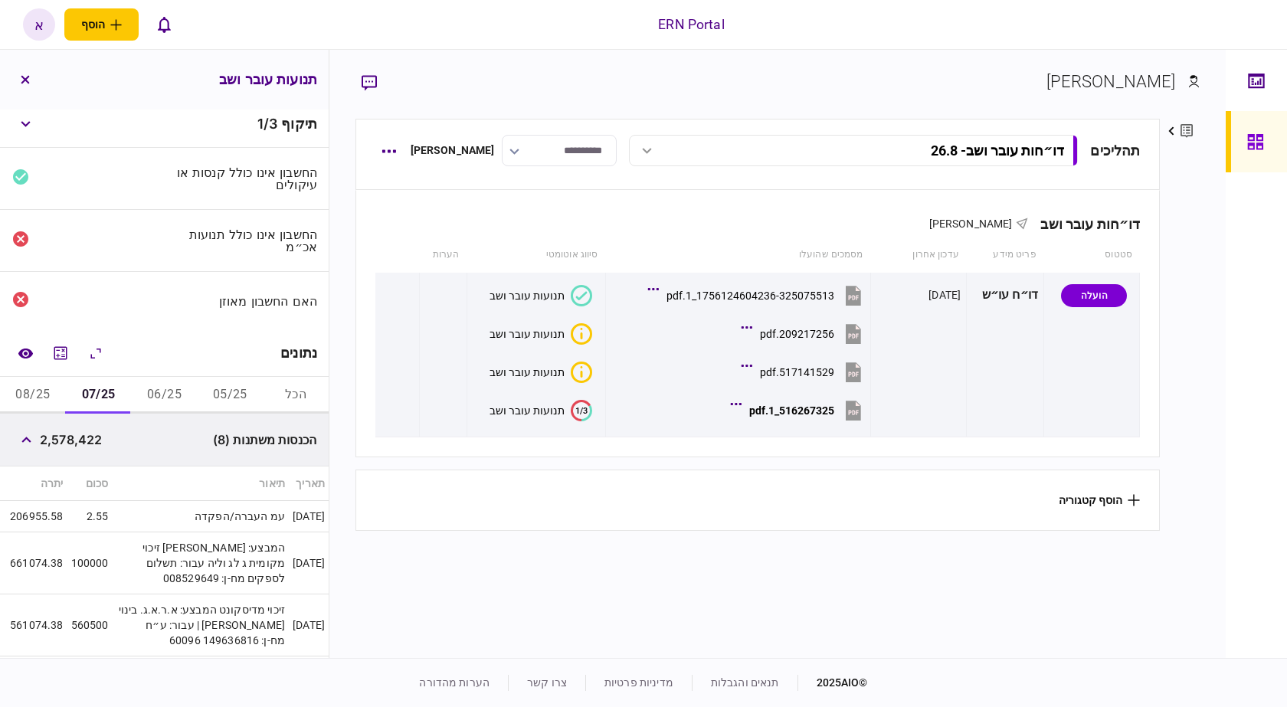
scroll to position [0, 0]
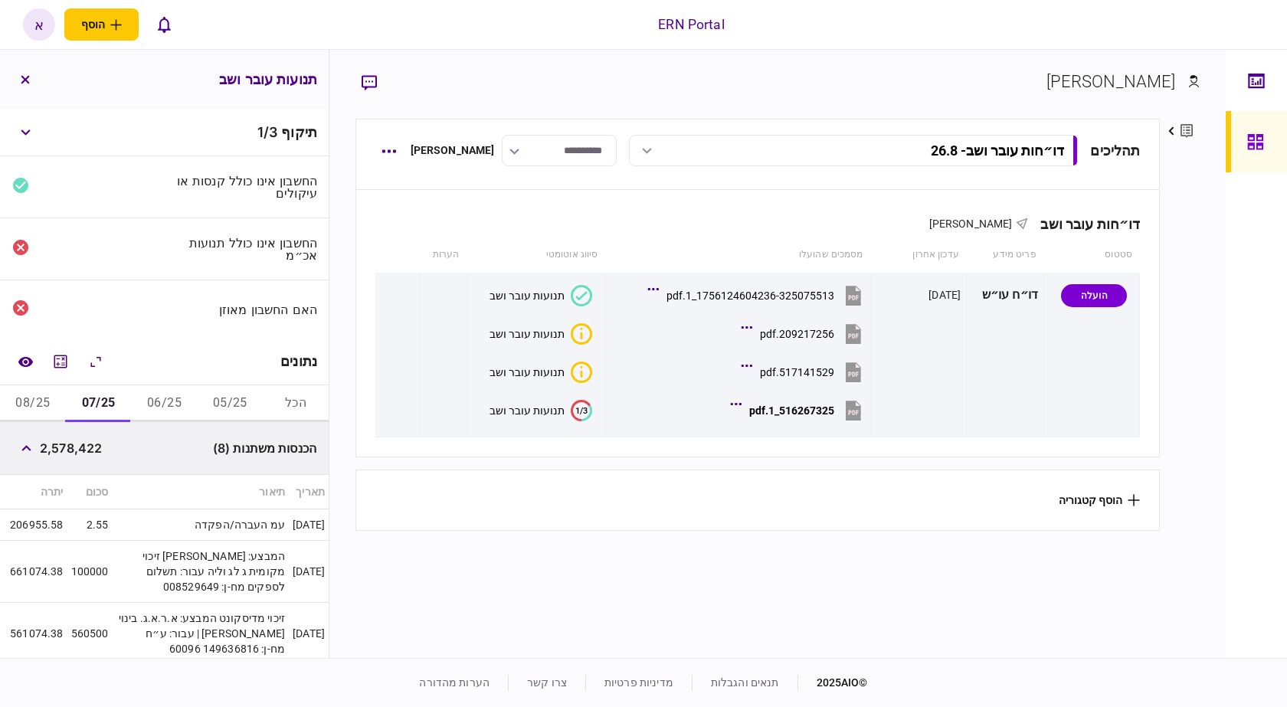
click at [97, 449] on span "2,578,422" at bounding box center [71, 448] width 62 height 18
copy span "2,578,422"
click at [34, 424] on div "הכנסות משתנות (8) 2,578,422" at bounding box center [164, 448] width 329 height 53
click at [38, 407] on button "08/25" at bounding box center [33, 403] width 66 height 37
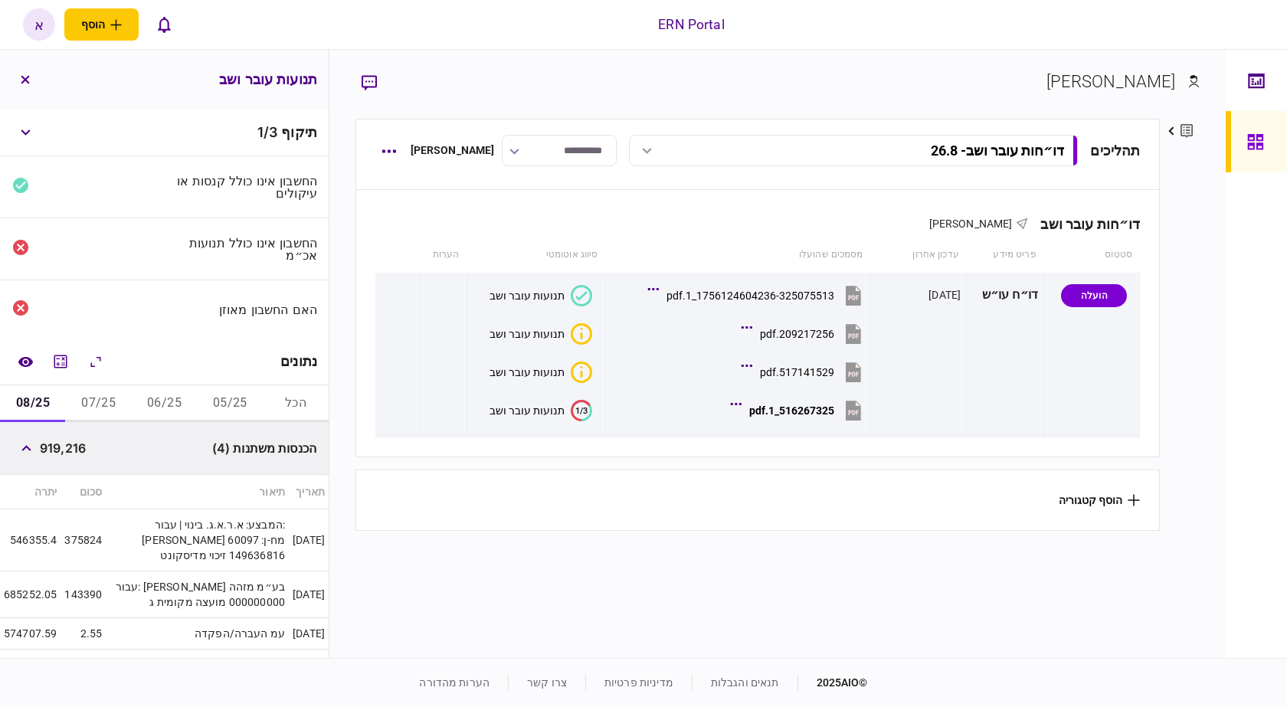
click at [68, 451] on span "919,216" at bounding box center [63, 448] width 46 height 18
copy span "919,216"
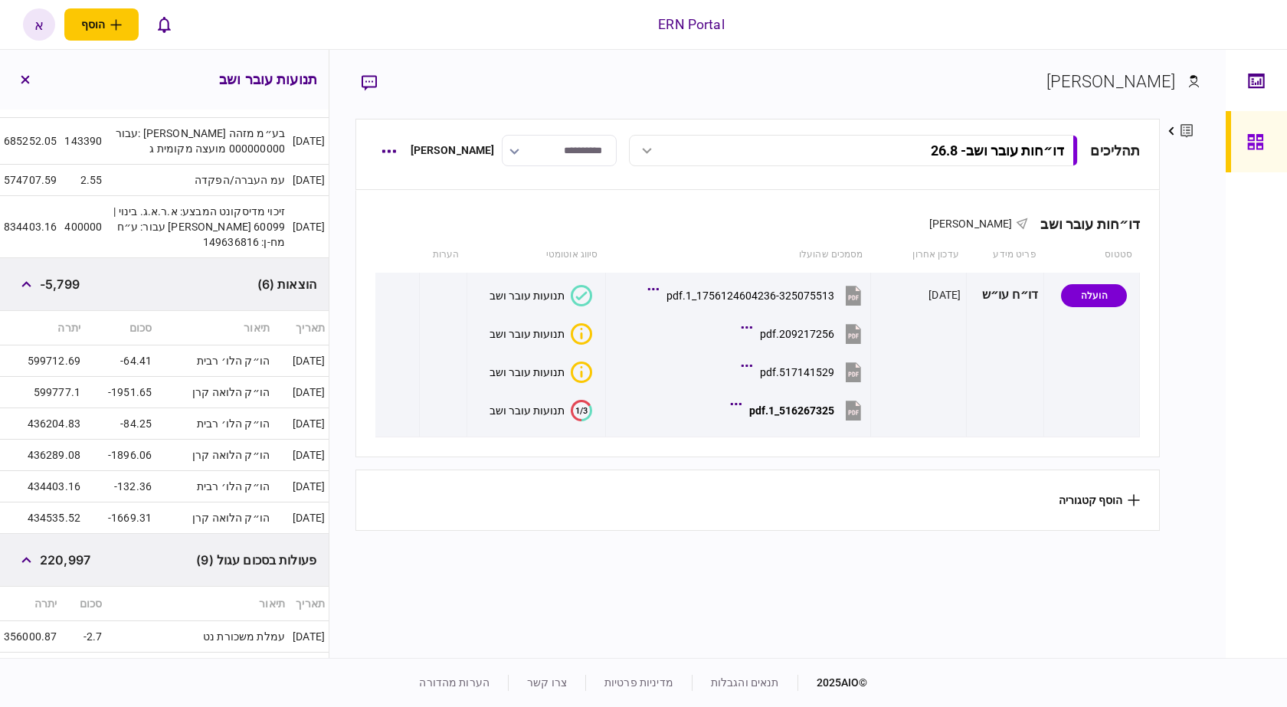
scroll to position [383, 0]
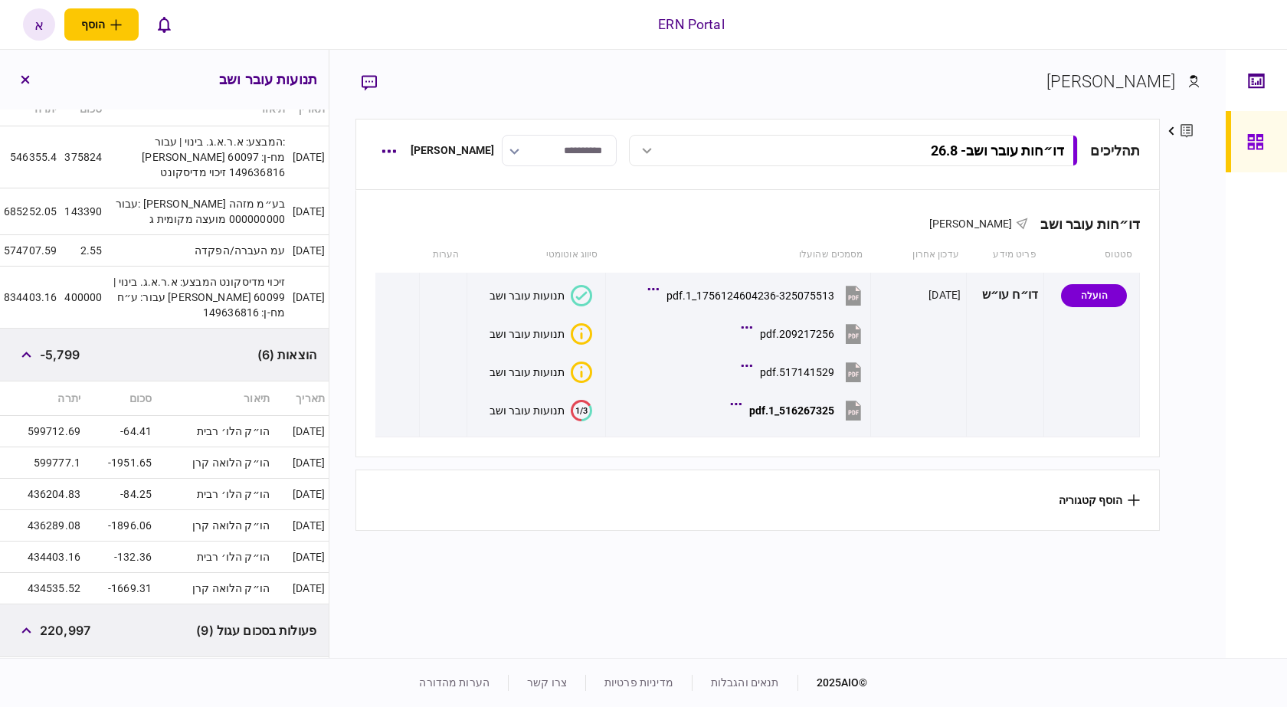
click at [74, 355] on span "-5,799" at bounding box center [60, 355] width 40 height 18
copy span "5,799"
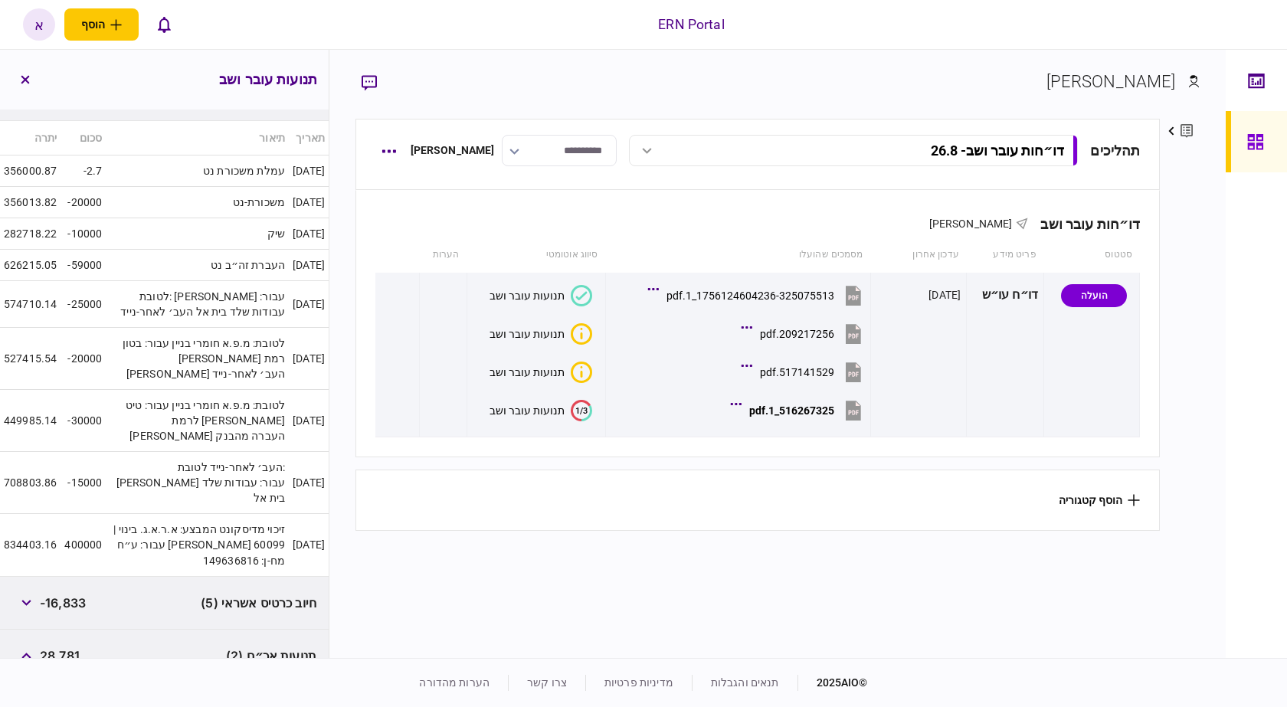
scroll to position [1132, 0]
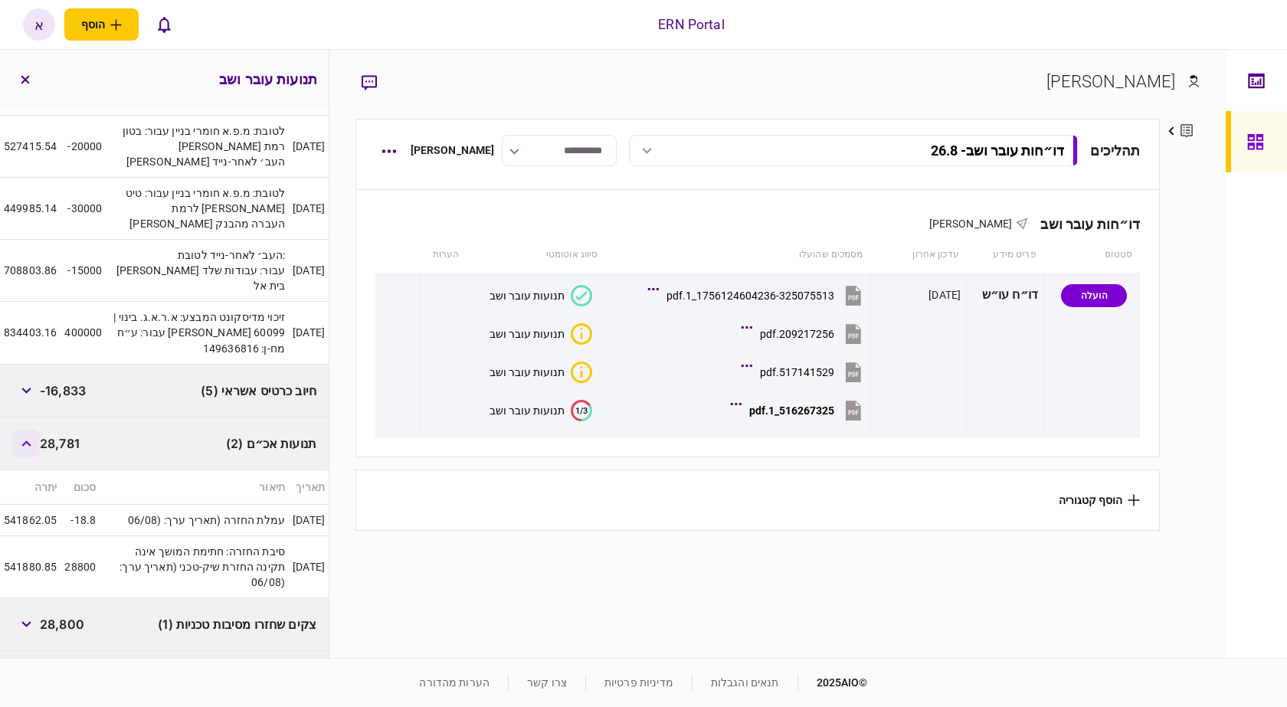
click at [31, 441] on icon "button" at bounding box center [25, 444] width 9 height 6
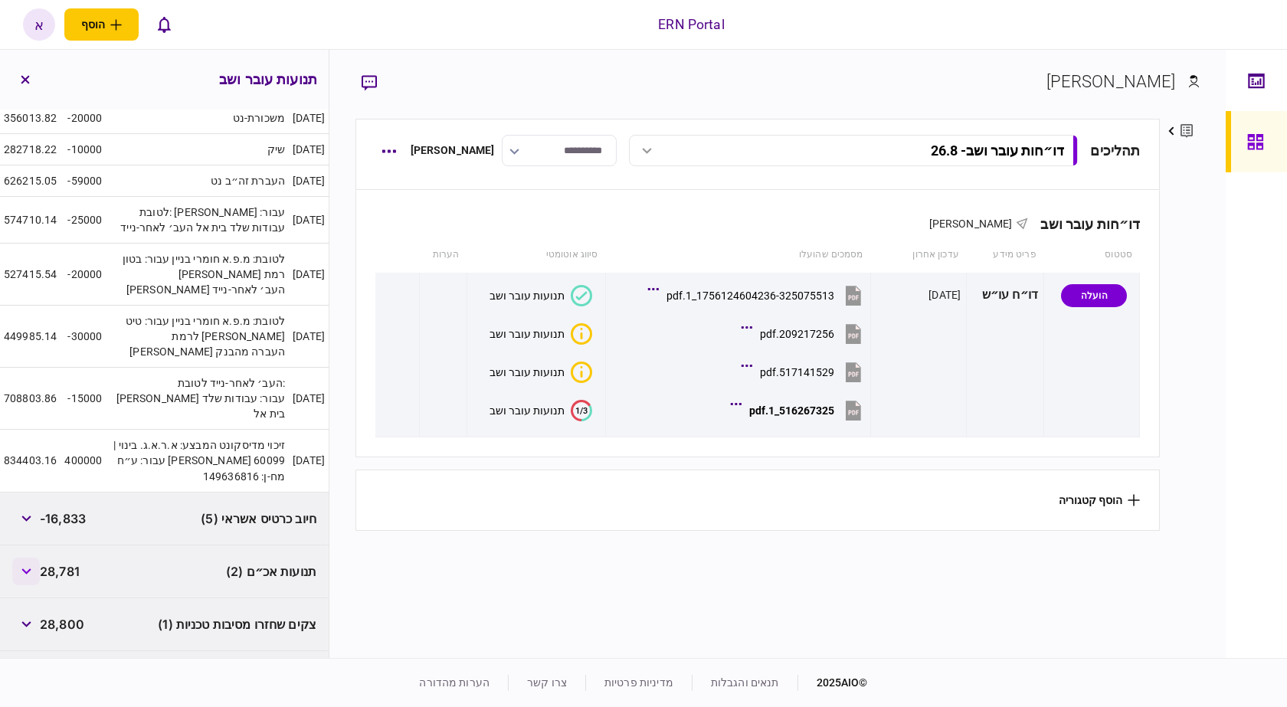
scroll to position [1003, 0]
click at [30, 569] on icon "button" at bounding box center [26, 572] width 10 height 6
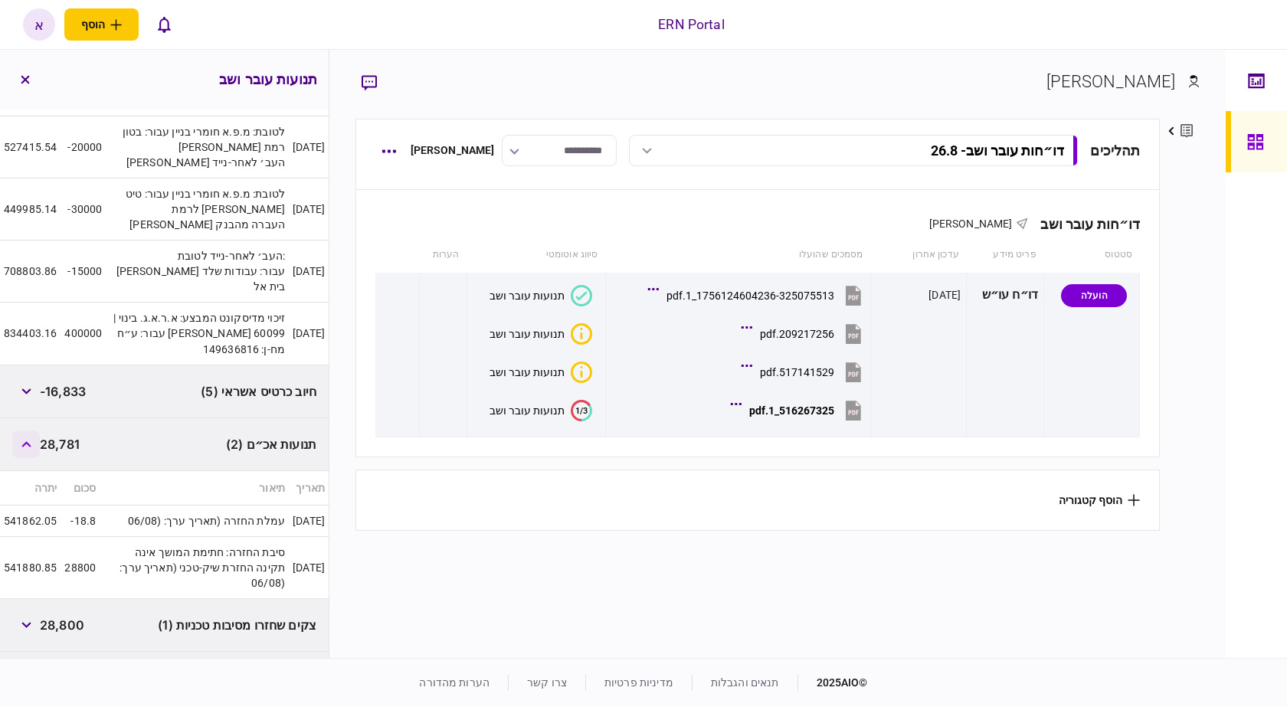
scroll to position [1132, 0]
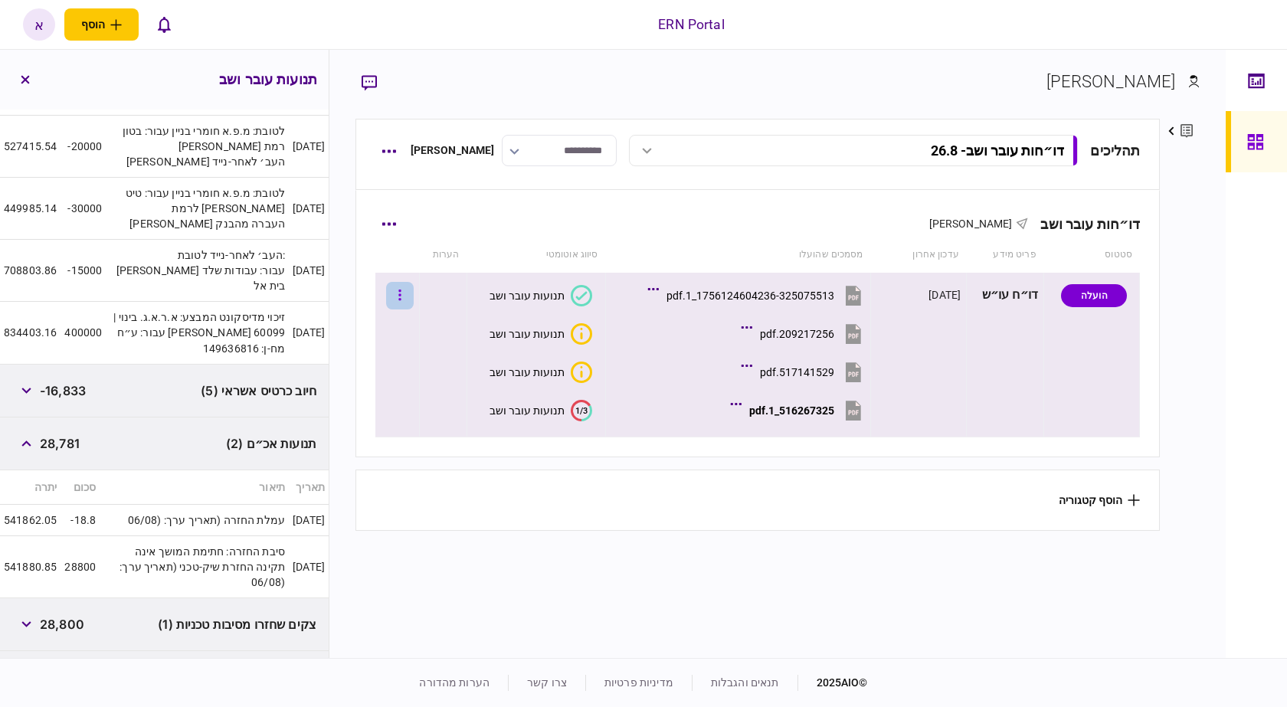
click at [401, 294] on icon "button" at bounding box center [400, 295] width 2 height 11
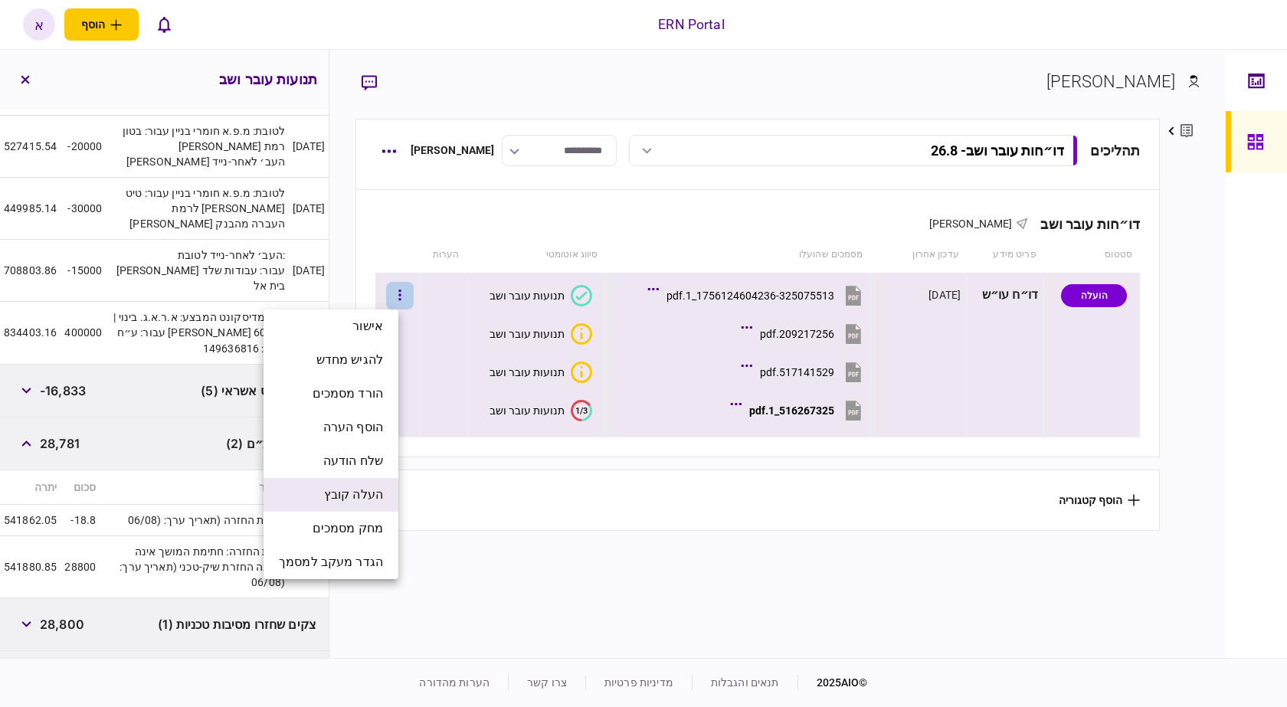
click at [342, 506] on li "העלה קובץ" at bounding box center [331, 495] width 135 height 34
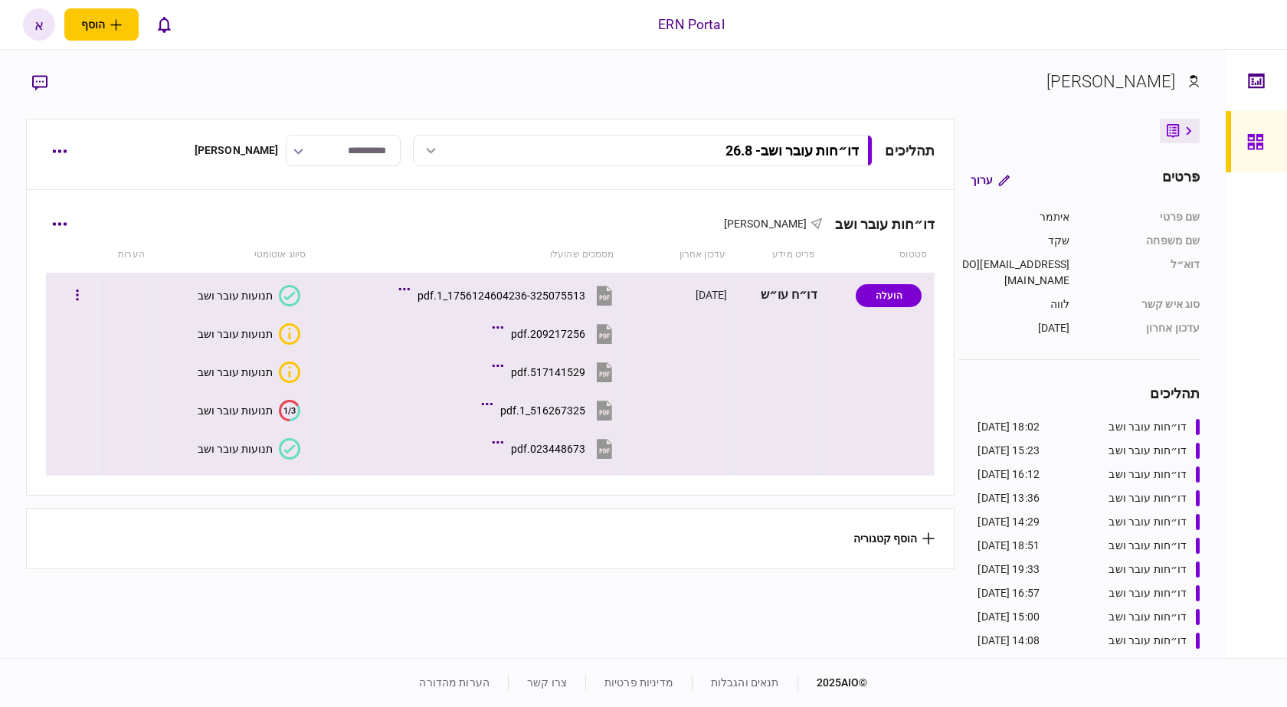
click at [298, 440] on icon at bounding box center [289, 448] width 21 height 21
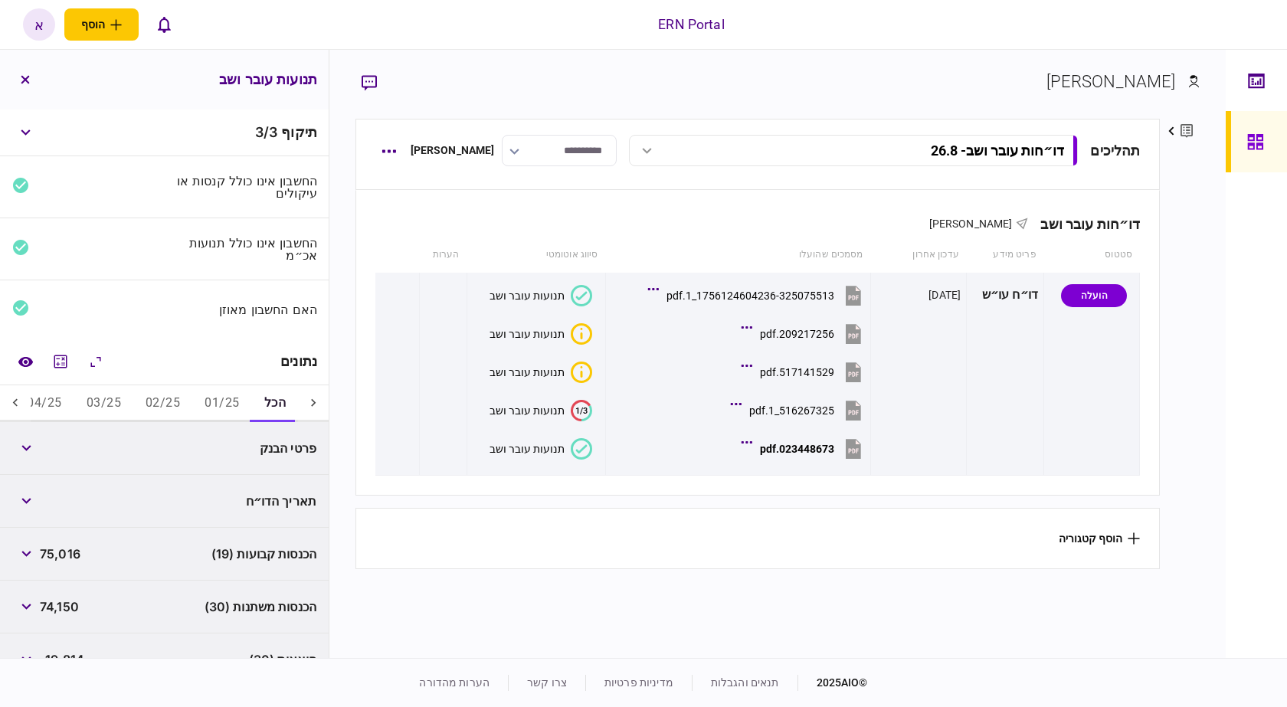
click at [239, 388] on button "01/25" at bounding box center [221, 403] width 59 height 37
drag, startPoint x: 159, startPoint y: 395, endPoint x: 151, endPoint y: 396, distance: 8.6
click at [158, 396] on button "02/25" at bounding box center [163, 403] width 59 height 37
drag, startPoint x: 104, startPoint y: 403, endPoint x: 61, endPoint y: 408, distance: 43.9
click at [67, 409] on div "הכל 01/25 02/25 03/25 04/25 05/25 06/25 07/25 08/25" at bounding box center [164, 403] width 267 height 37
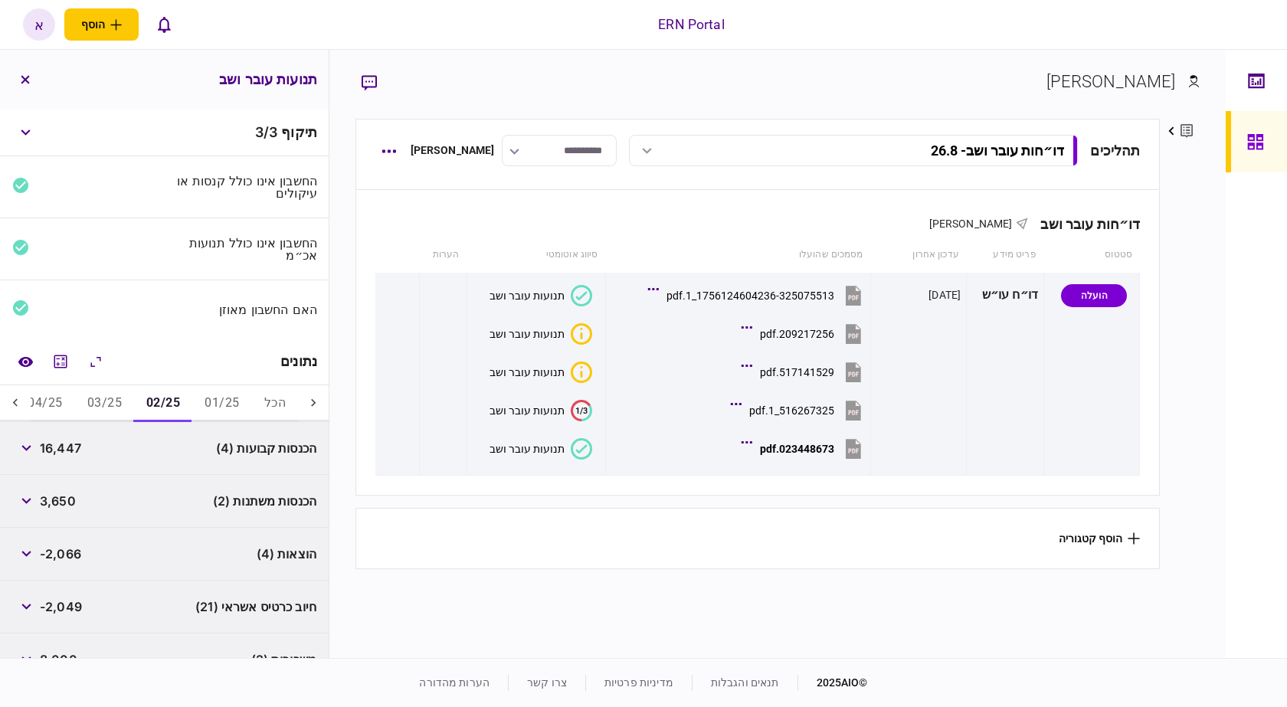
click at [61, 403] on button "04/25" at bounding box center [44, 403] width 59 height 37
click at [16, 403] on icon at bounding box center [15, 402] width 15 height 15
click at [241, 408] on button "05/25" at bounding box center [223, 403] width 59 height 37
click at [64, 441] on span "8,363" at bounding box center [57, 448] width 35 height 18
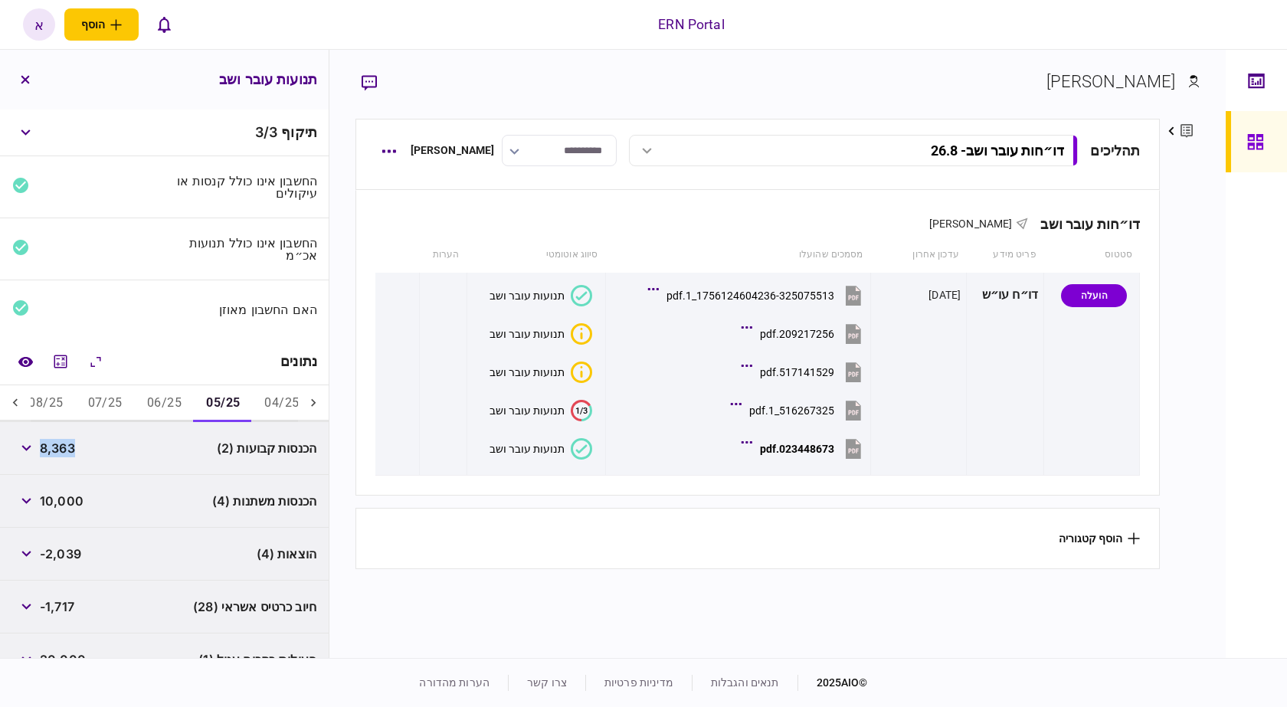
click at [64, 441] on span "8,363" at bounding box center [57, 448] width 35 height 18
copy span "8,363"
click at [69, 489] on div "10,000" at bounding box center [47, 501] width 71 height 28
click at [70, 495] on span "10,000" at bounding box center [62, 501] width 44 height 18
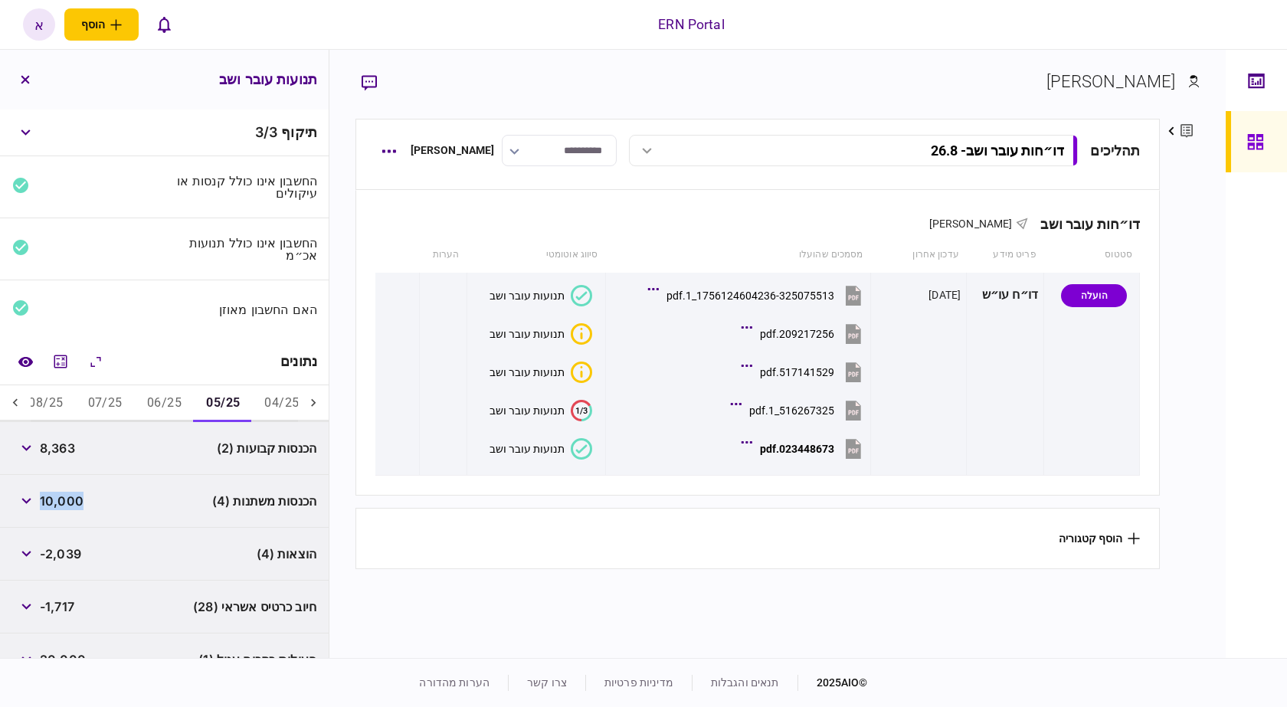
click at [70, 495] on span "10,000" at bounding box center [62, 501] width 44 height 18
copy span "10,000"
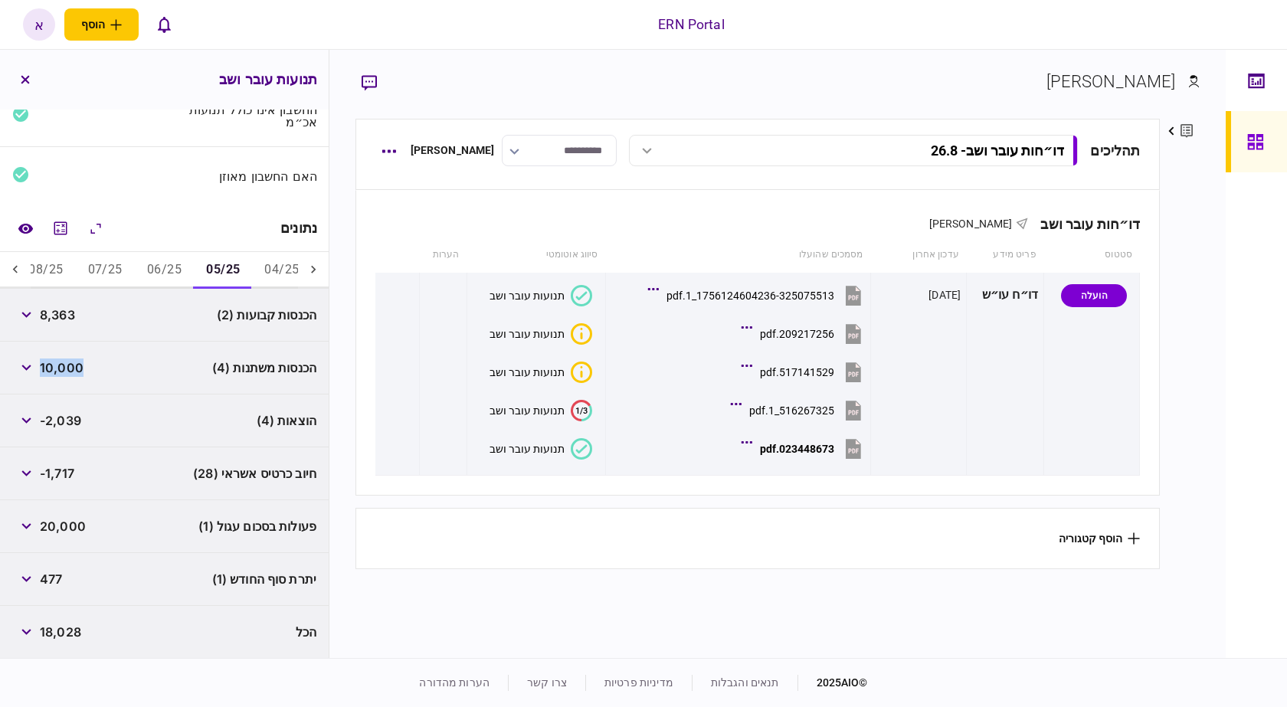
scroll to position [134, 0]
click at [74, 425] on span "-2,039" at bounding box center [60, 420] width 41 height 18
copy span "2,039"
click at [162, 257] on button "06/25" at bounding box center [164, 269] width 59 height 37
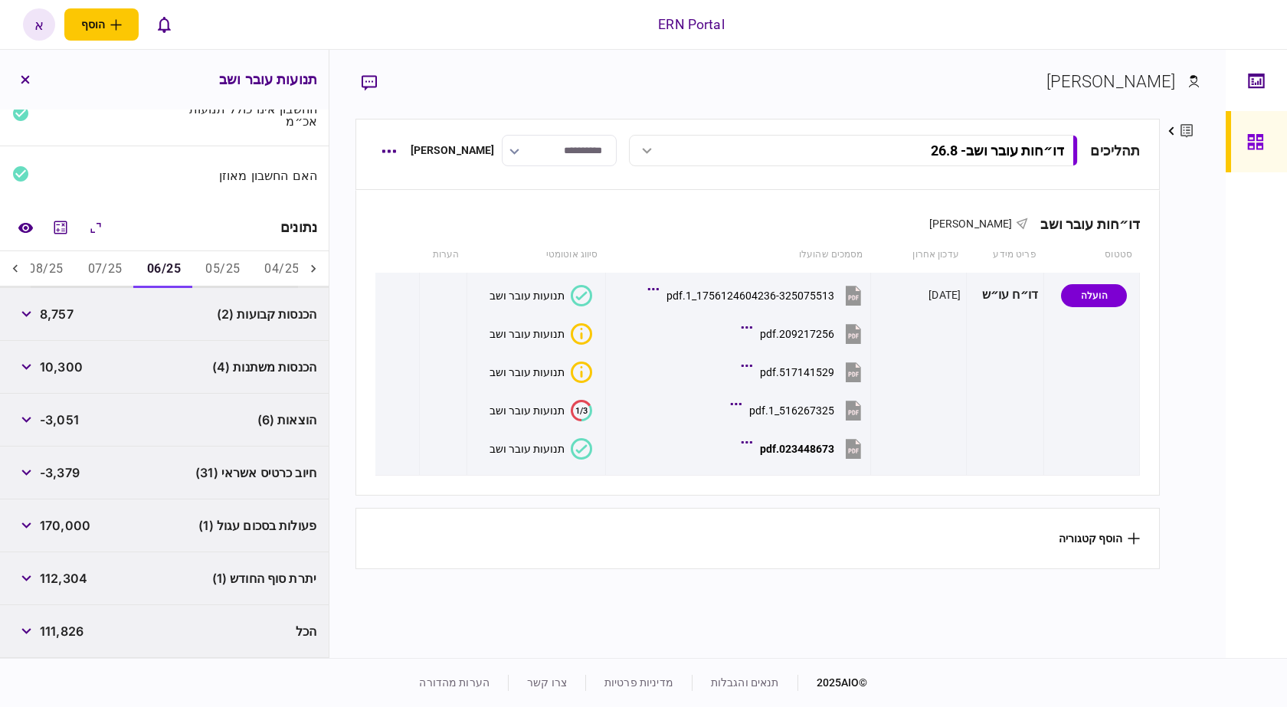
click at [64, 321] on span "8,757" at bounding box center [57, 314] width 34 height 18
copy span "8,757"
click at [62, 366] on span "10,300" at bounding box center [61, 367] width 43 height 18
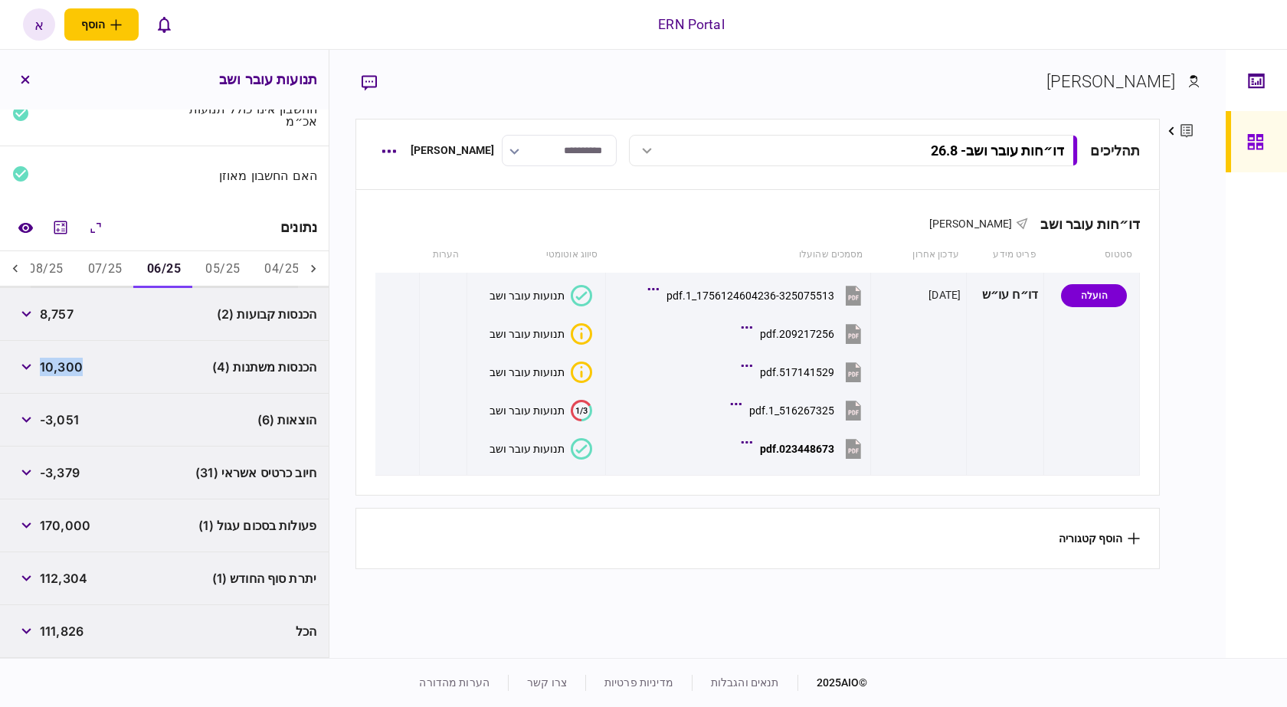
copy span "10,300"
click at [69, 415] on span "-3,051" at bounding box center [59, 420] width 39 height 18
click at [77, 411] on span "-3,051" at bounding box center [59, 420] width 39 height 18
click at [72, 415] on span "-3,051" at bounding box center [59, 420] width 39 height 18
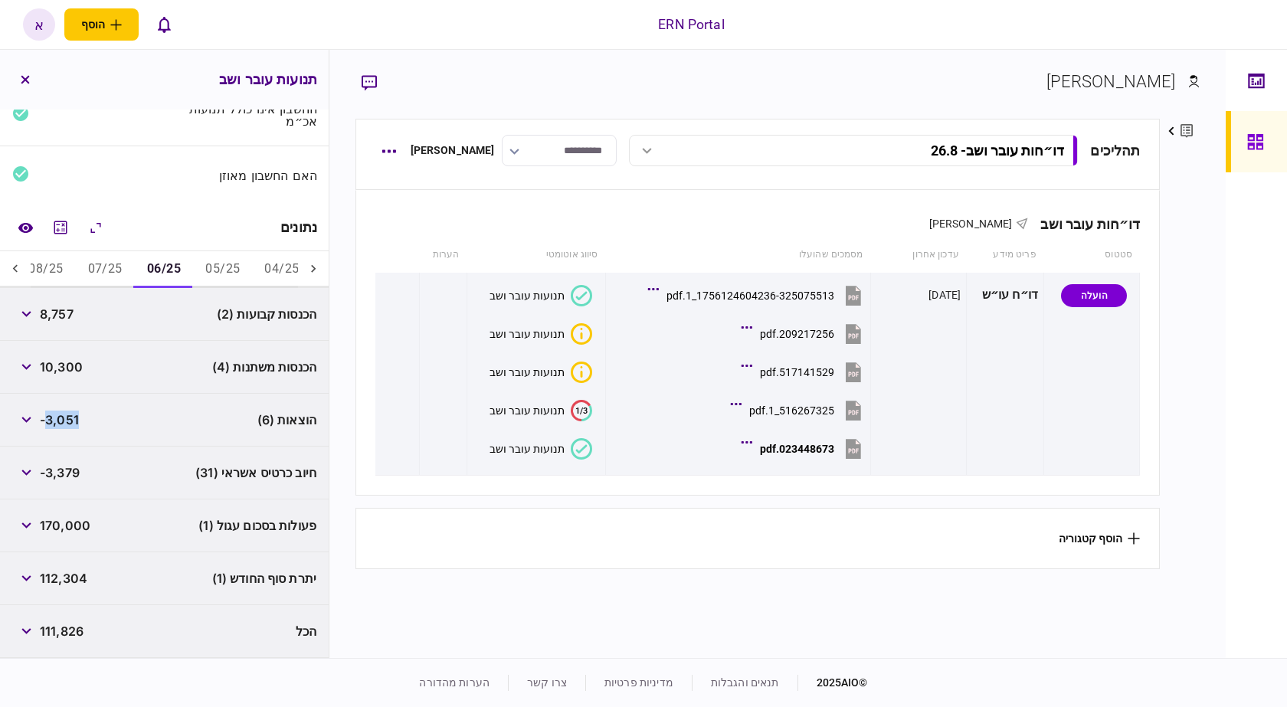
copy span "3,051"
click at [25, 518] on button "button" at bounding box center [26, 526] width 28 height 28
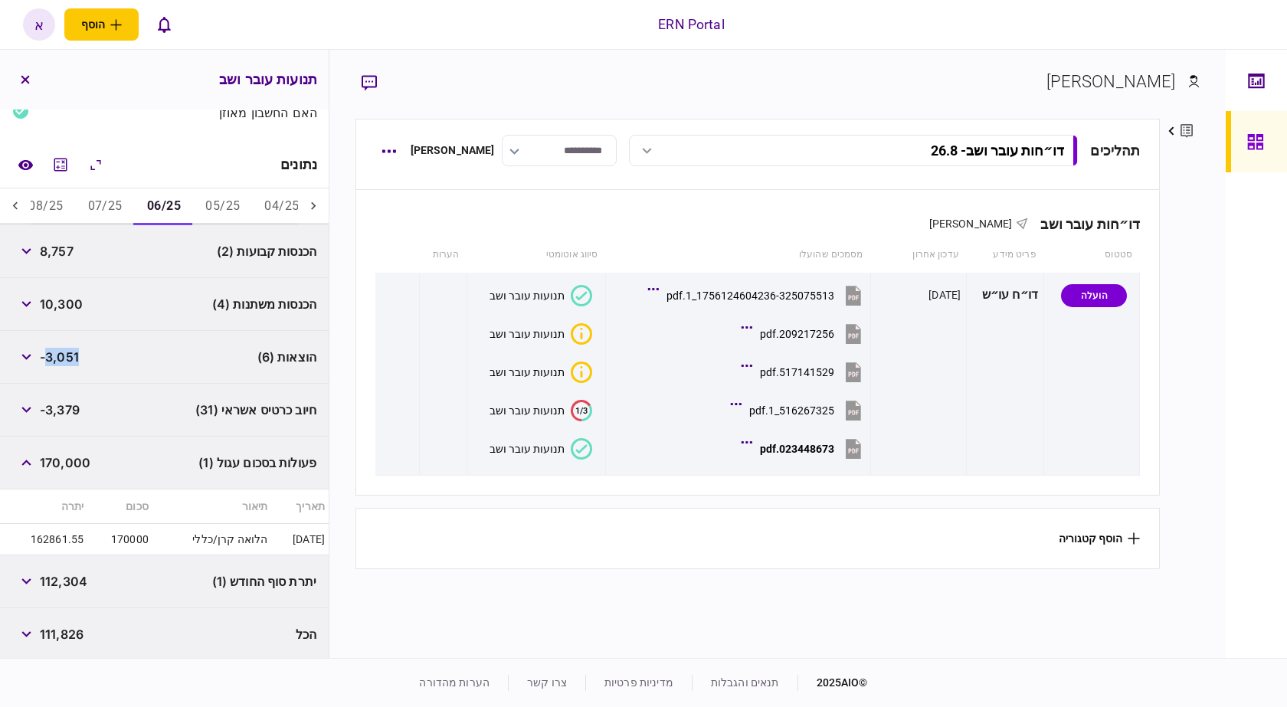
scroll to position [200, 0]
click at [83, 457] on span "170,000" at bounding box center [65, 460] width 51 height 18
copy span "170,000"
click at [74, 574] on span "112,304" at bounding box center [64, 578] width 48 height 18
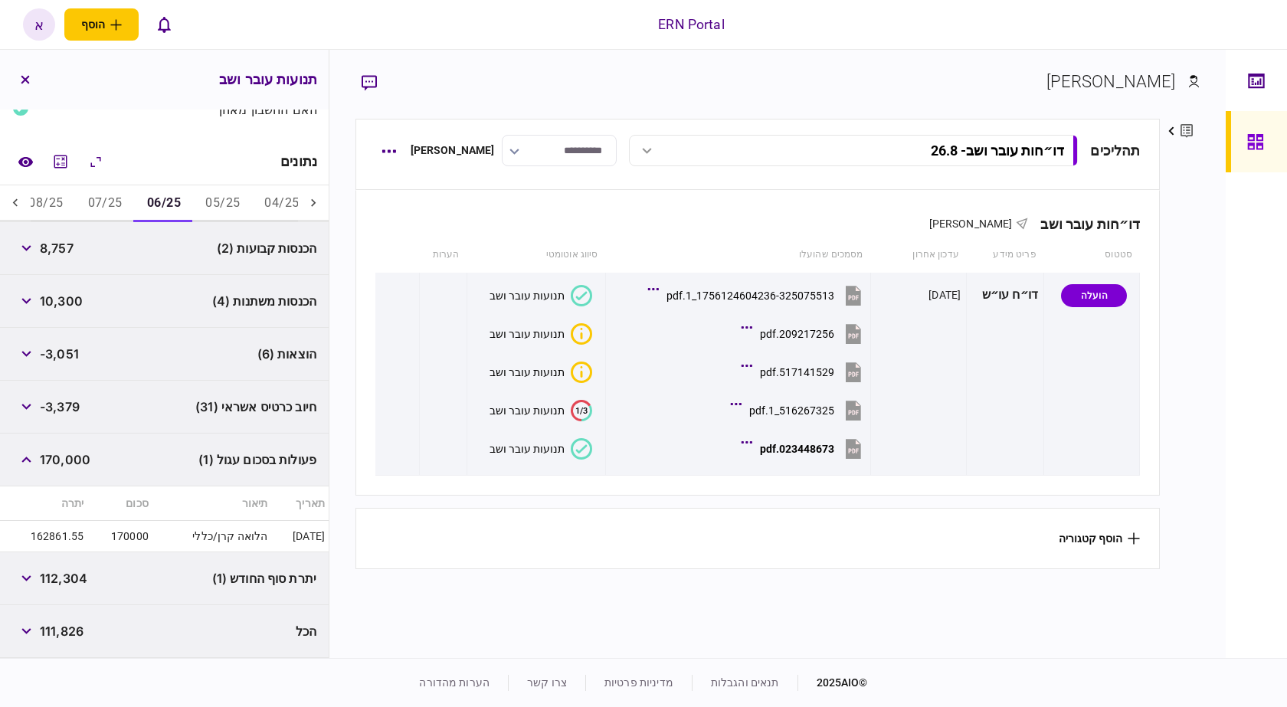
click at [74, 574] on span "112,304" at bounding box center [64, 578] width 48 height 18
copy span "112,304"
click at [121, 202] on button "07/25" at bounding box center [105, 203] width 59 height 37
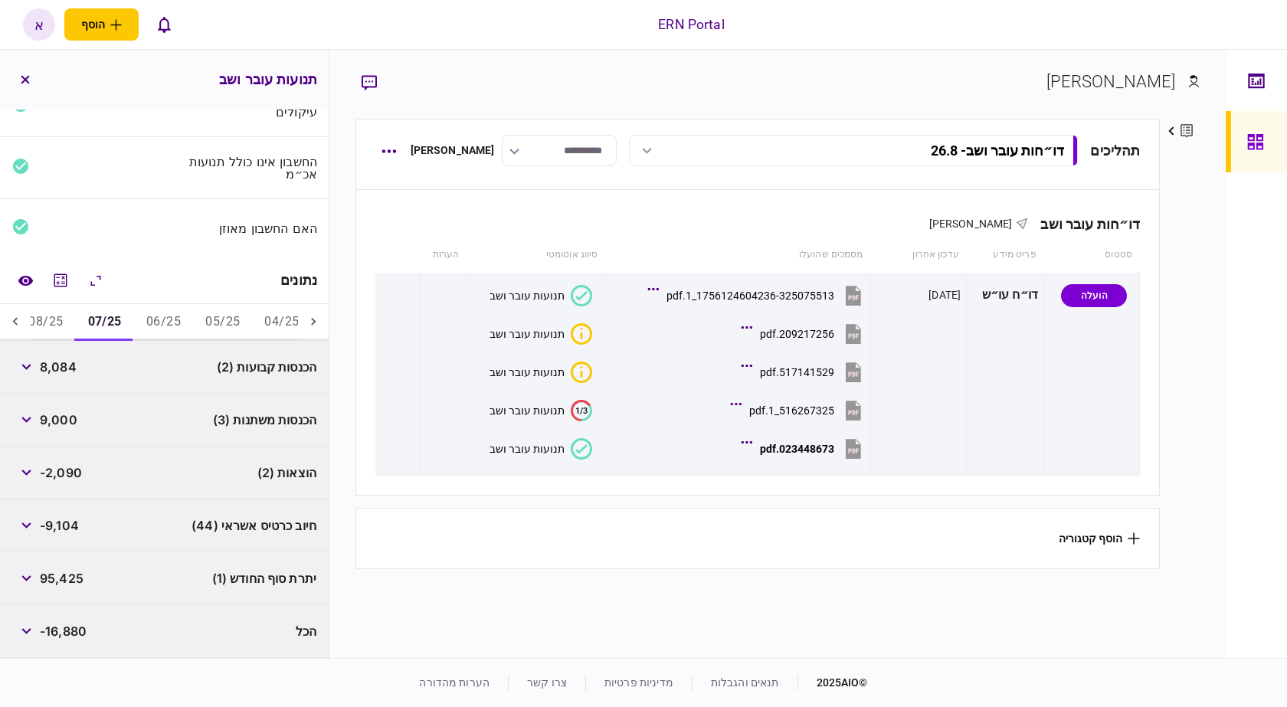
click at [61, 372] on span "8,084" at bounding box center [58, 367] width 37 height 18
click at [61, 371] on span "8,084" at bounding box center [58, 367] width 37 height 18
copy span "8,084"
click at [53, 582] on span "95,425" at bounding box center [62, 578] width 44 height 18
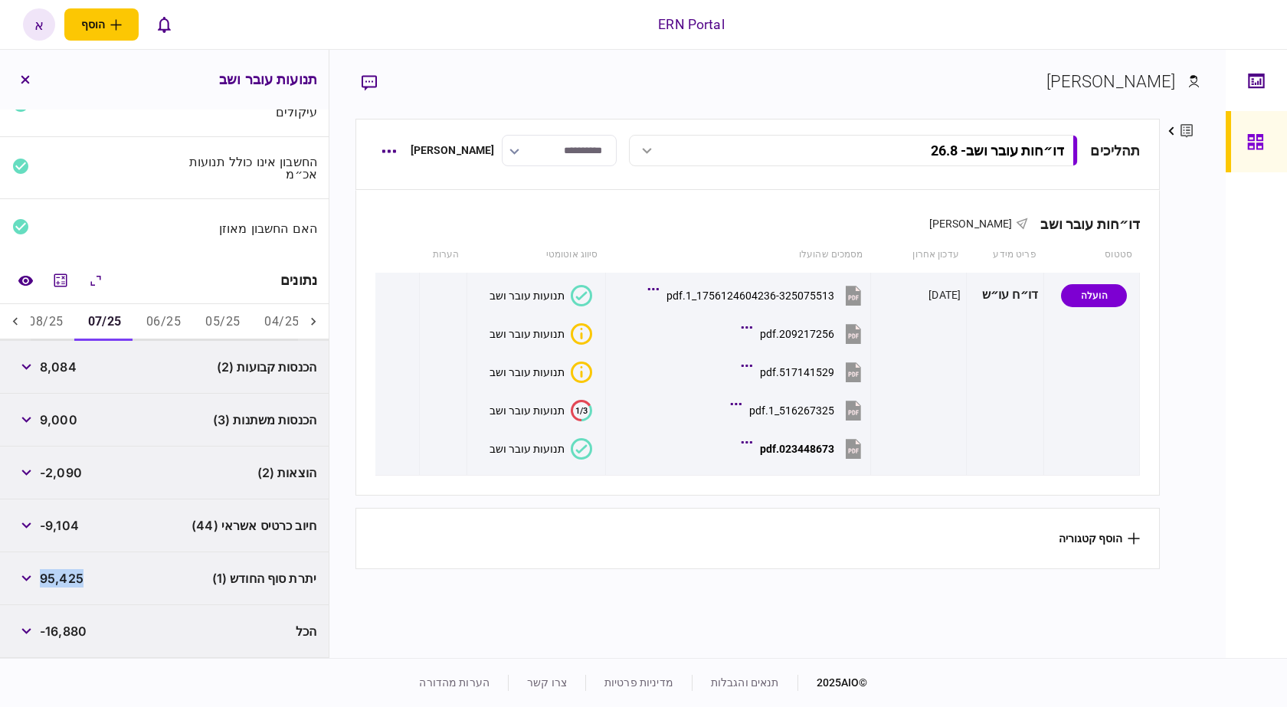
copy span "95,425"
click at [66, 478] on span "-2,090" at bounding box center [61, 473] width 42 height 18
click at [64, 319] on button "08/25" at bounding box center [45, 322] width 59 height 37
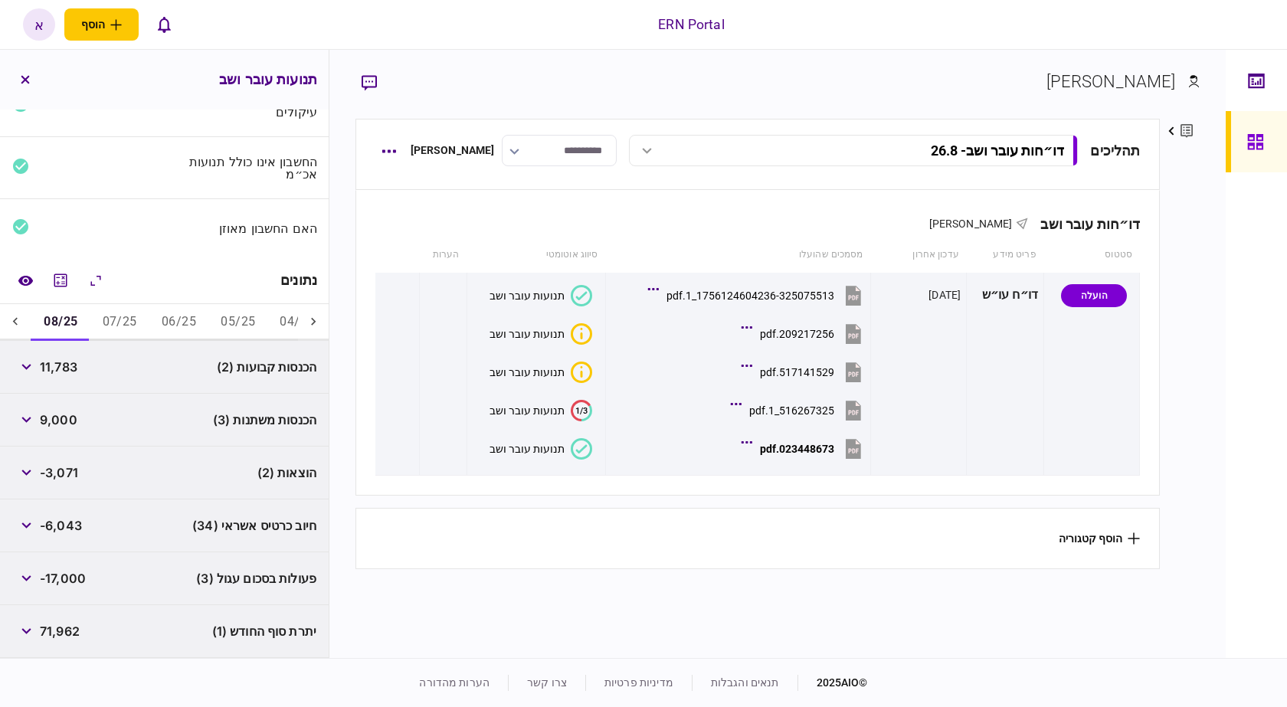
click at [67, 360] on span "11,783" at bounding box center [59, 367] width 38 height 18
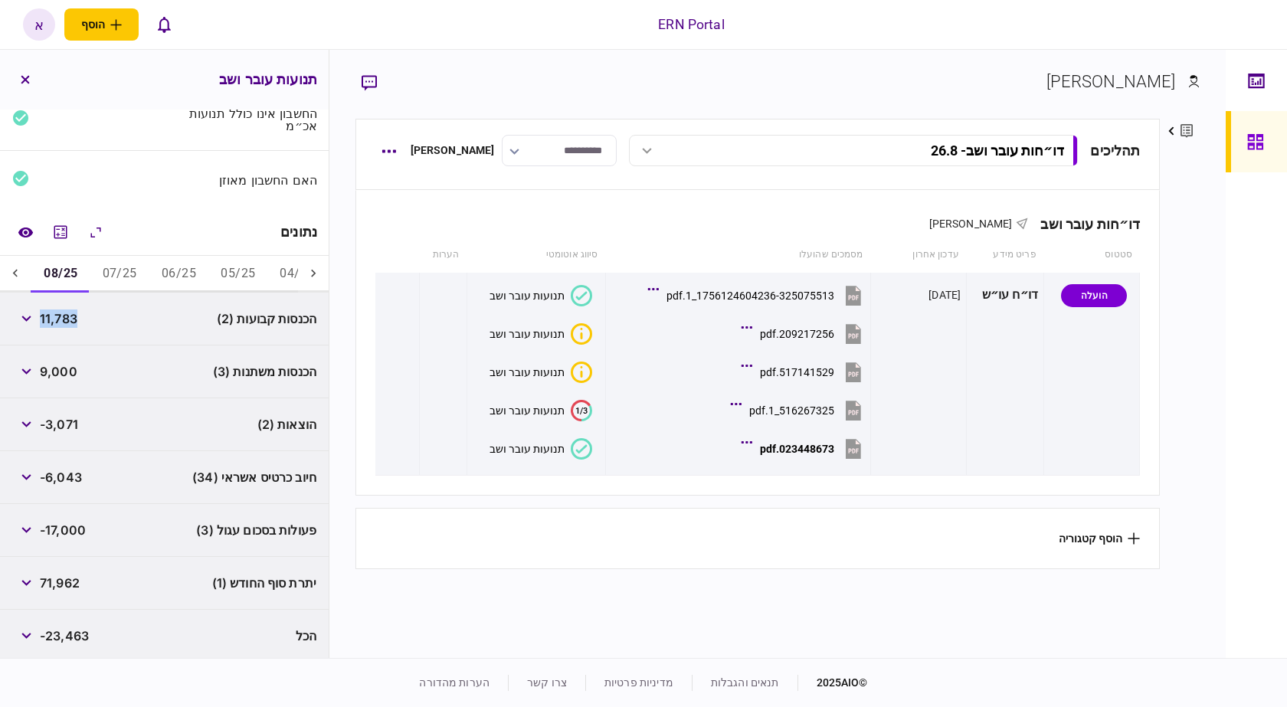
scroll to position [134, 0]
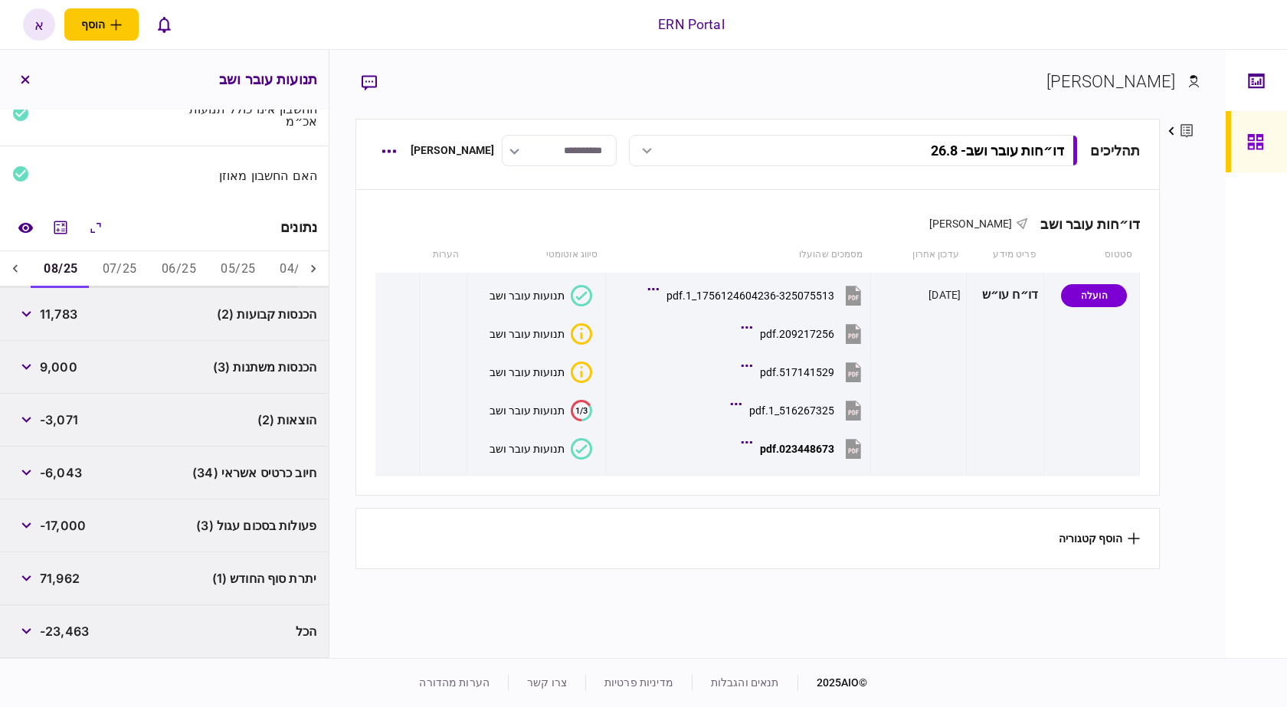
click at [62, 422] on span "-3,071" at bounding box center [59, 420] width 38 height 18
click at [68, 585] on span "71,962" at bounding box center [60, 578] width 40 height 18
click at [27, 525] on icon "button" at bounding box center [25, 526] width 9 height 6
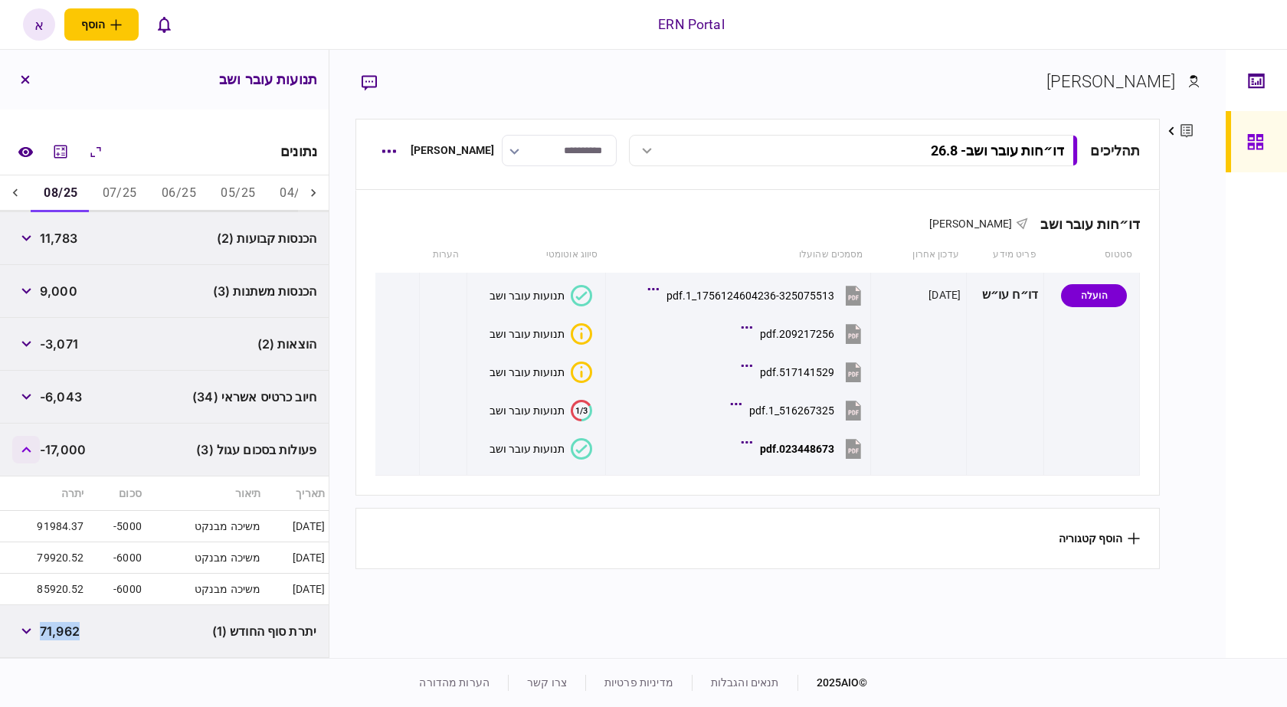
scroll to position [263, 0]
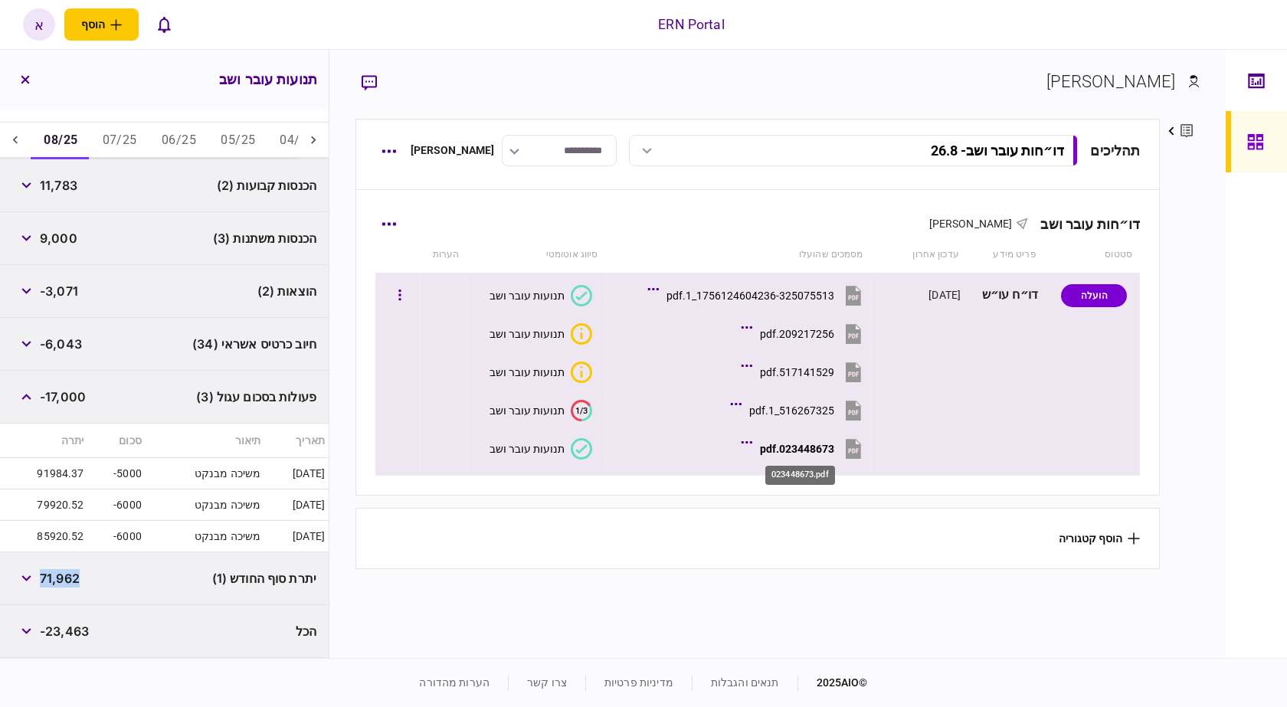
click at [809, 444] on div "023448673.pdf" at bounding box center [797, 449] width 74 height 12
